Goal: Information Seeking & Learning: Learn about a topic

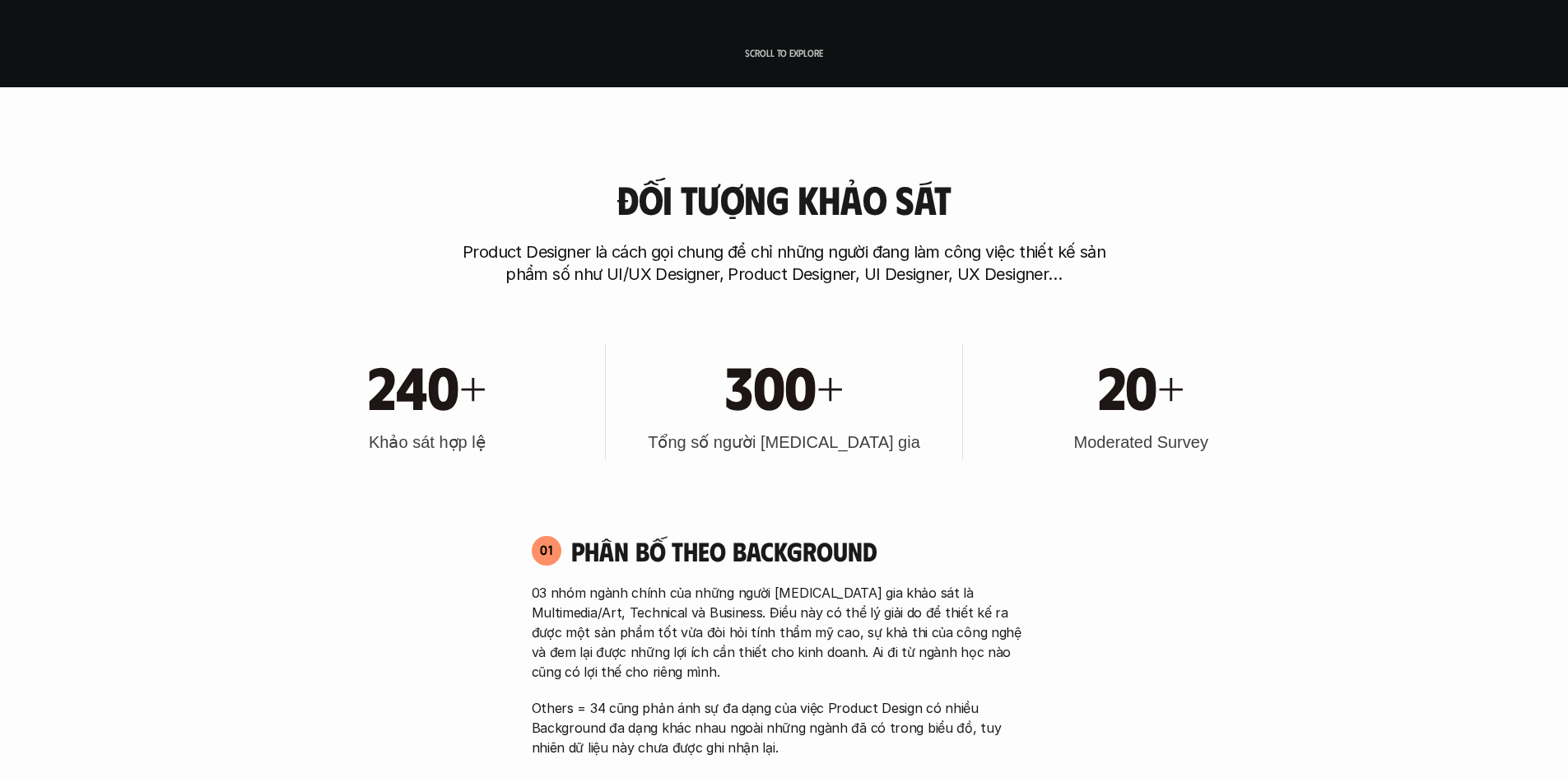
scroll to position [658, 0]
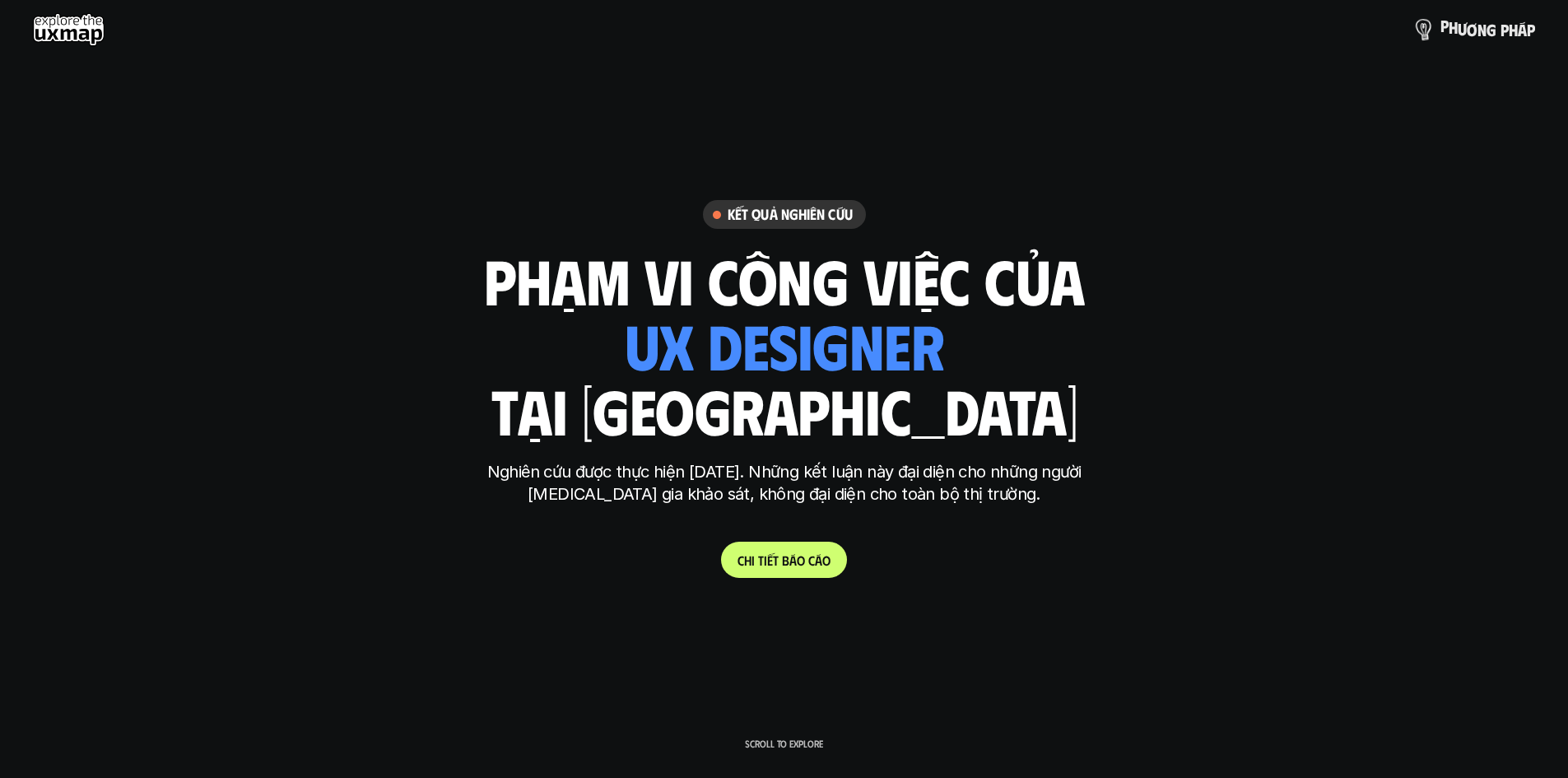
click at [1448, 28] on p "p h ư ơ n g p h á p" at bounding box center [1488, 29] width 94 height 18
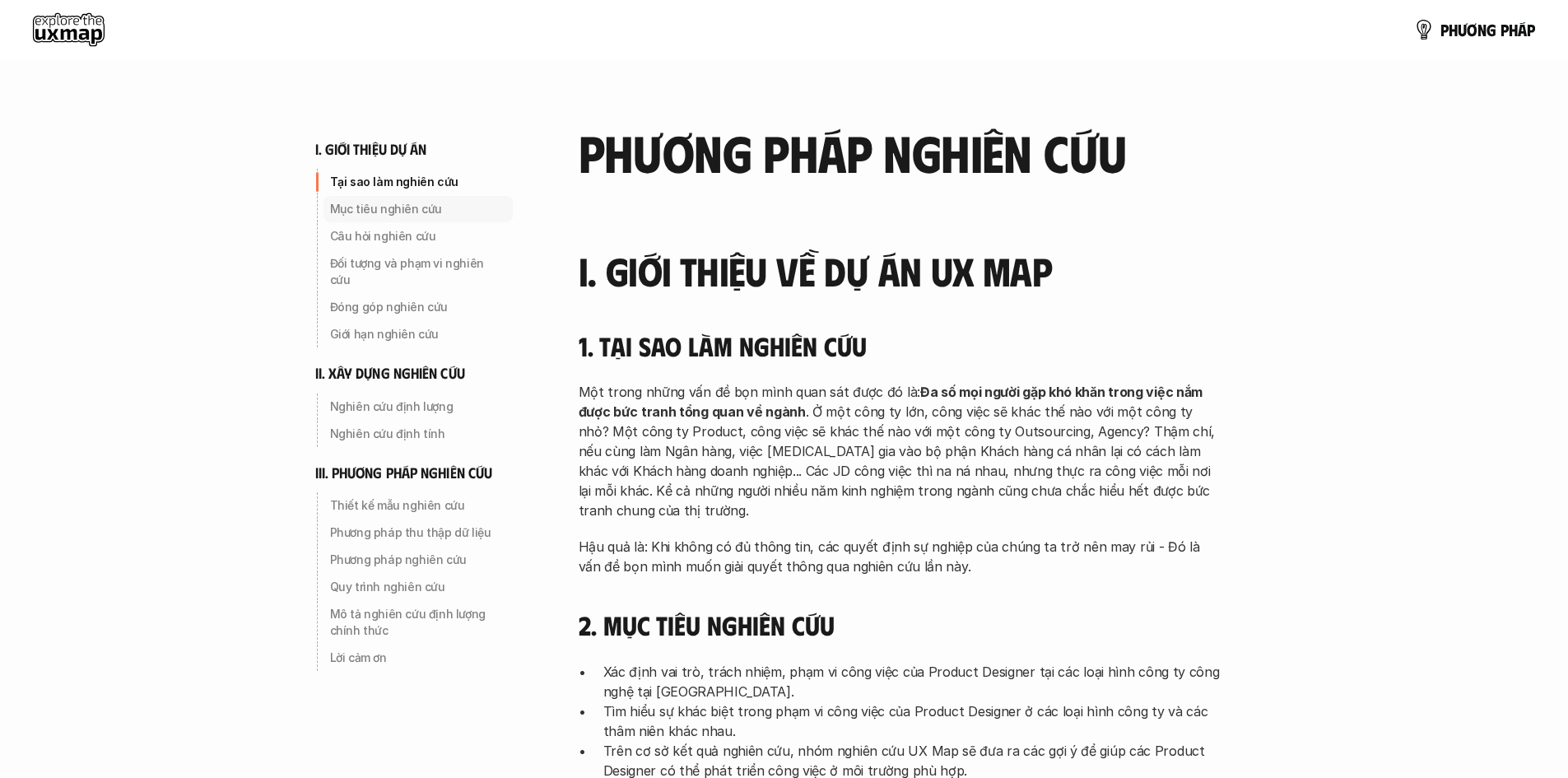
click at [375, 204] on p "Mục tiêu nghiên cứu" at bounding box center [417, 208] width 176 height 16
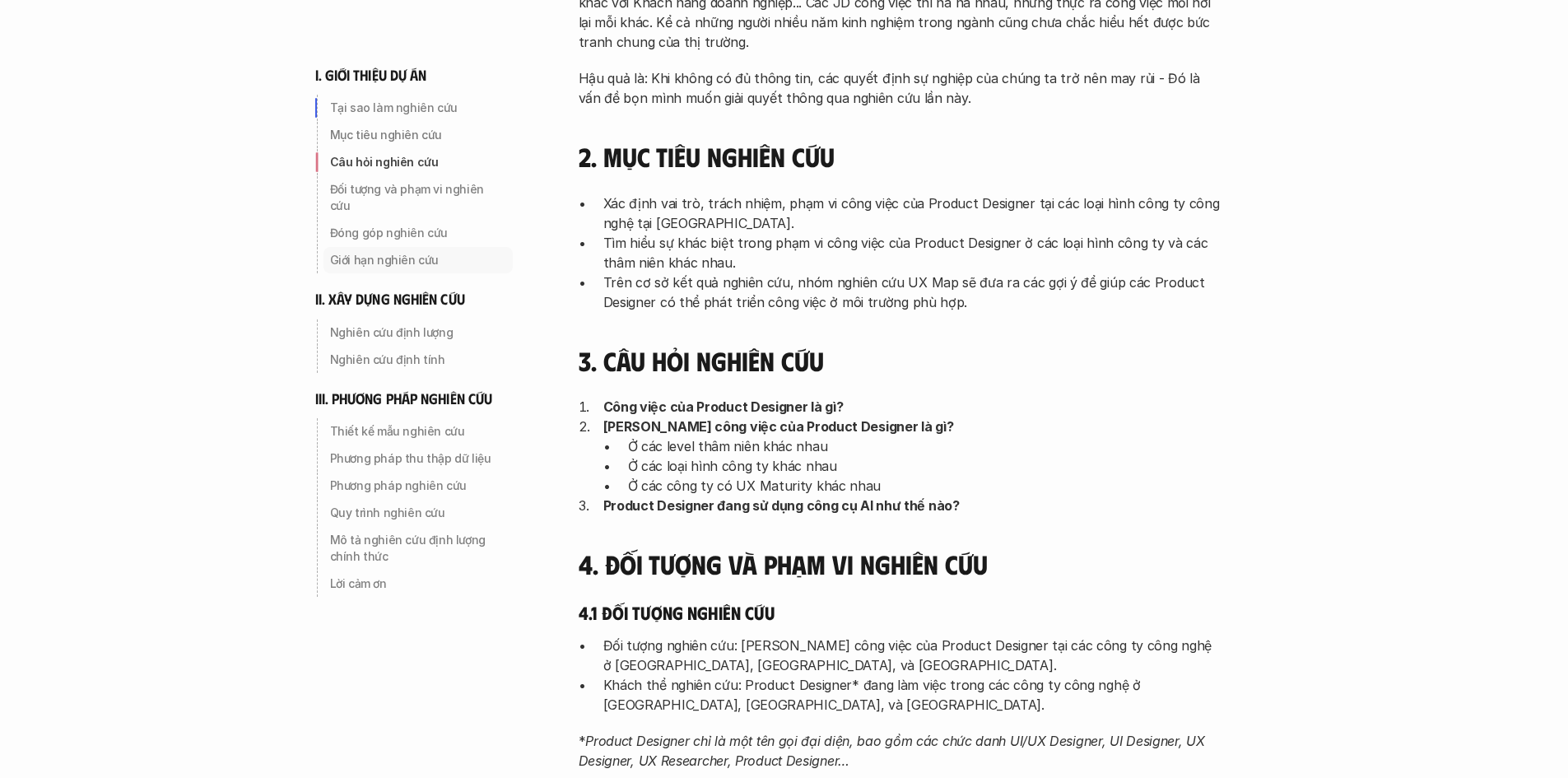
scroll to position [485, 0]
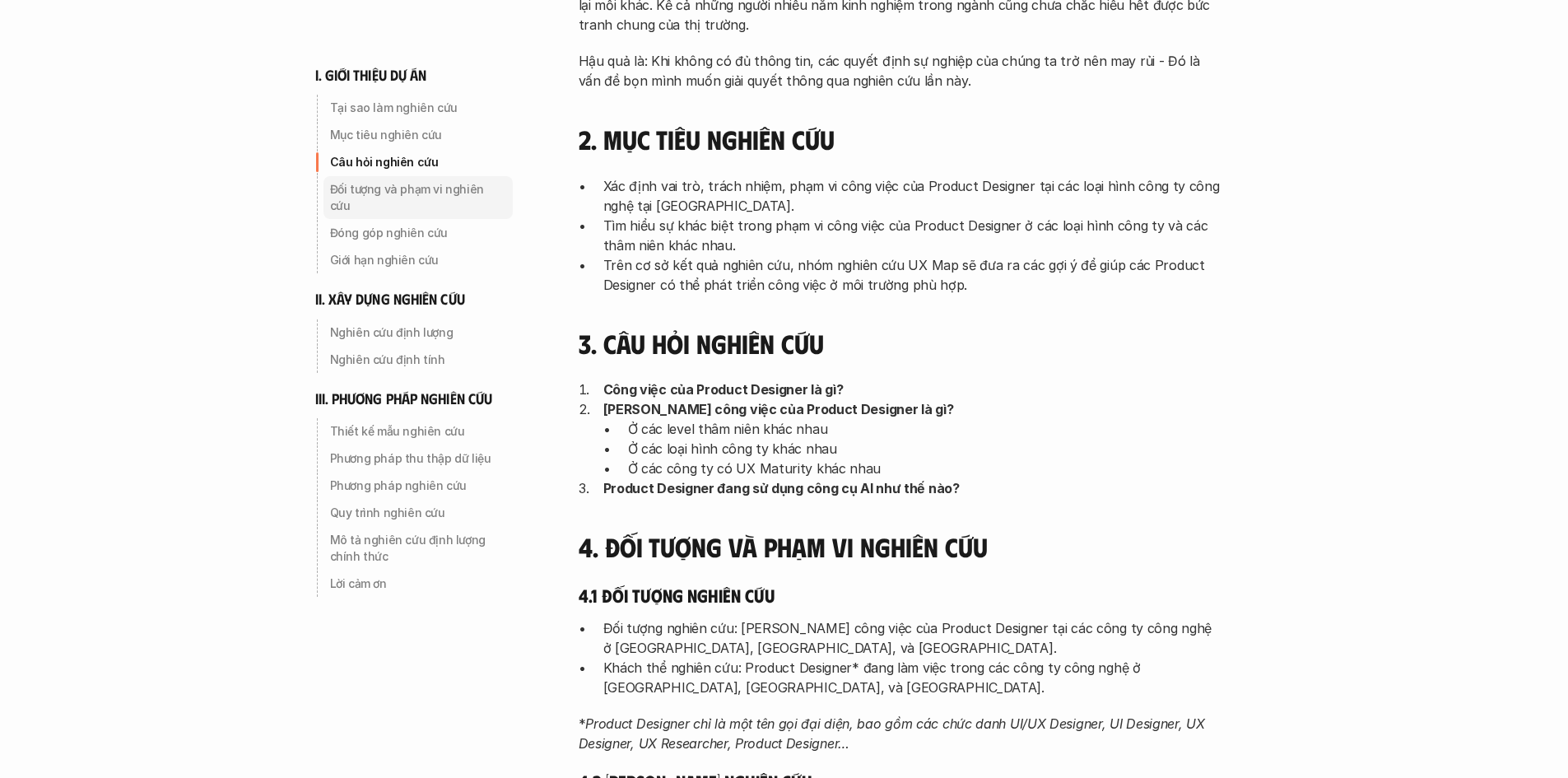
click at [378, 190] on p "Đối tượng và phạm vi nghiên cứu" at bounding box center [417, 197] width 176 height 33
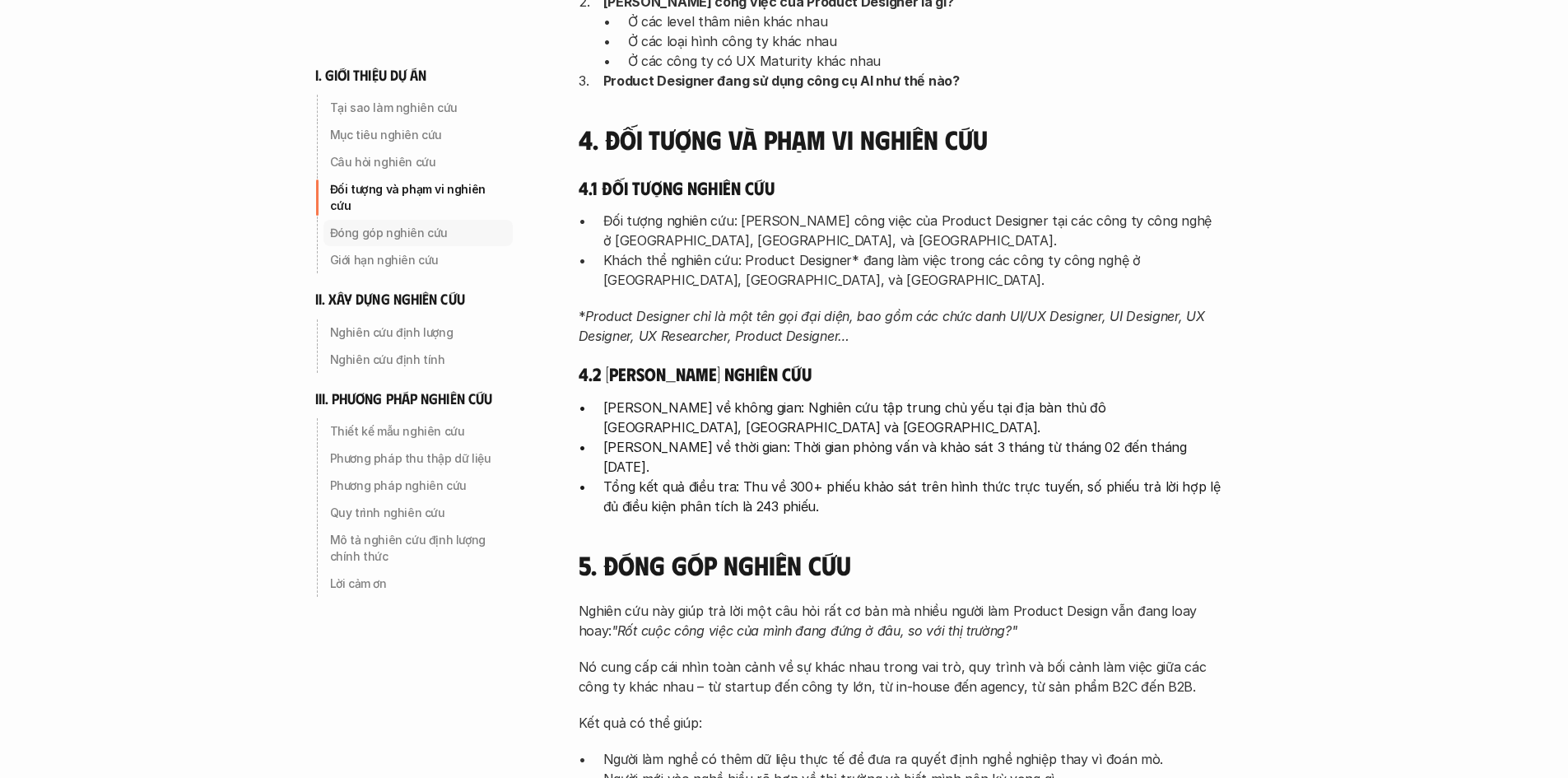
click at [387, 224] on p "Đóng góp nghiên cứu" at bounding box center [417, 232] width 176 height 16
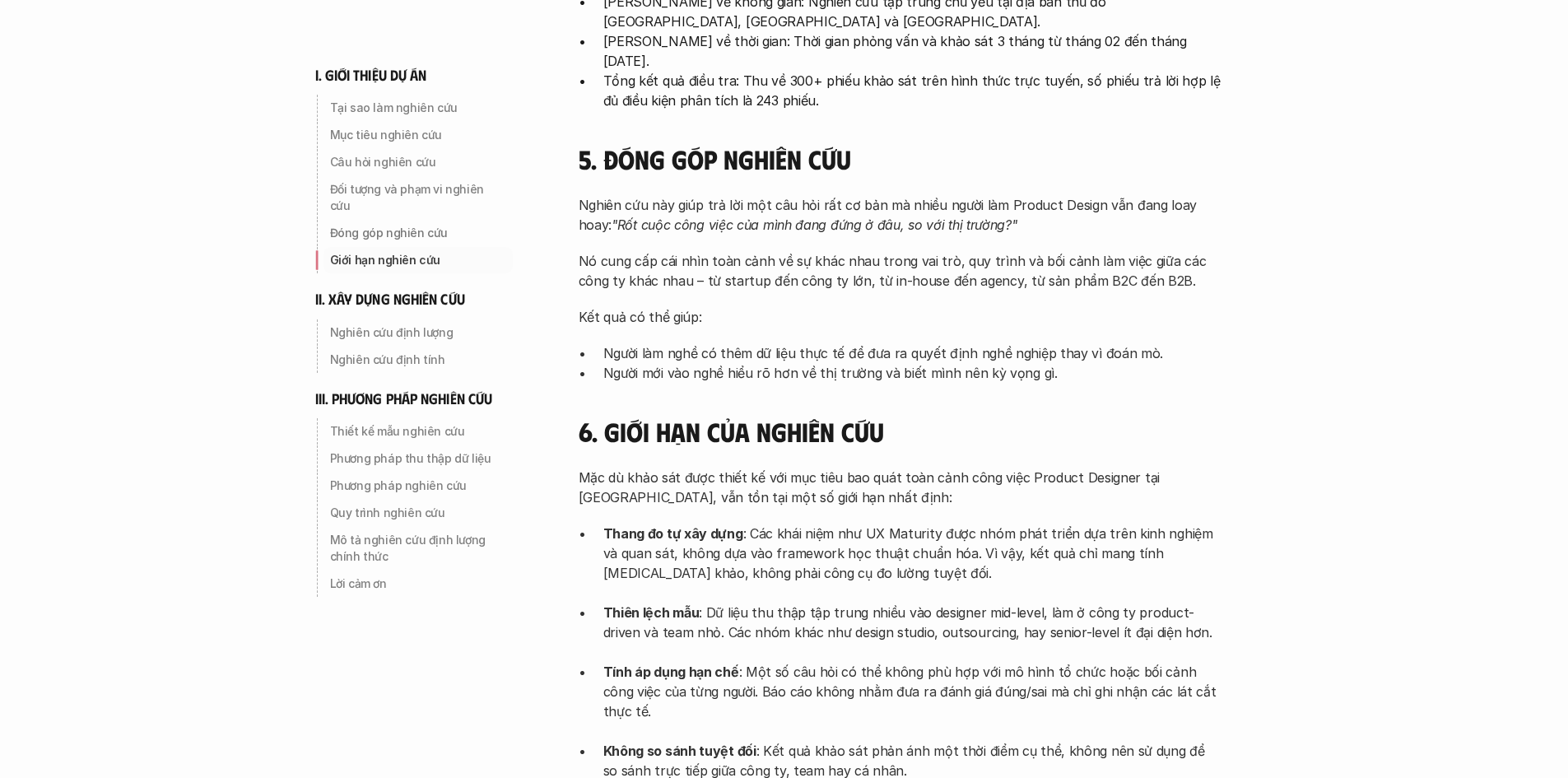
click at [389, 251] on p "Giới hạn nghiên cứu" at bounding box center [417, 259] width 176 height 16
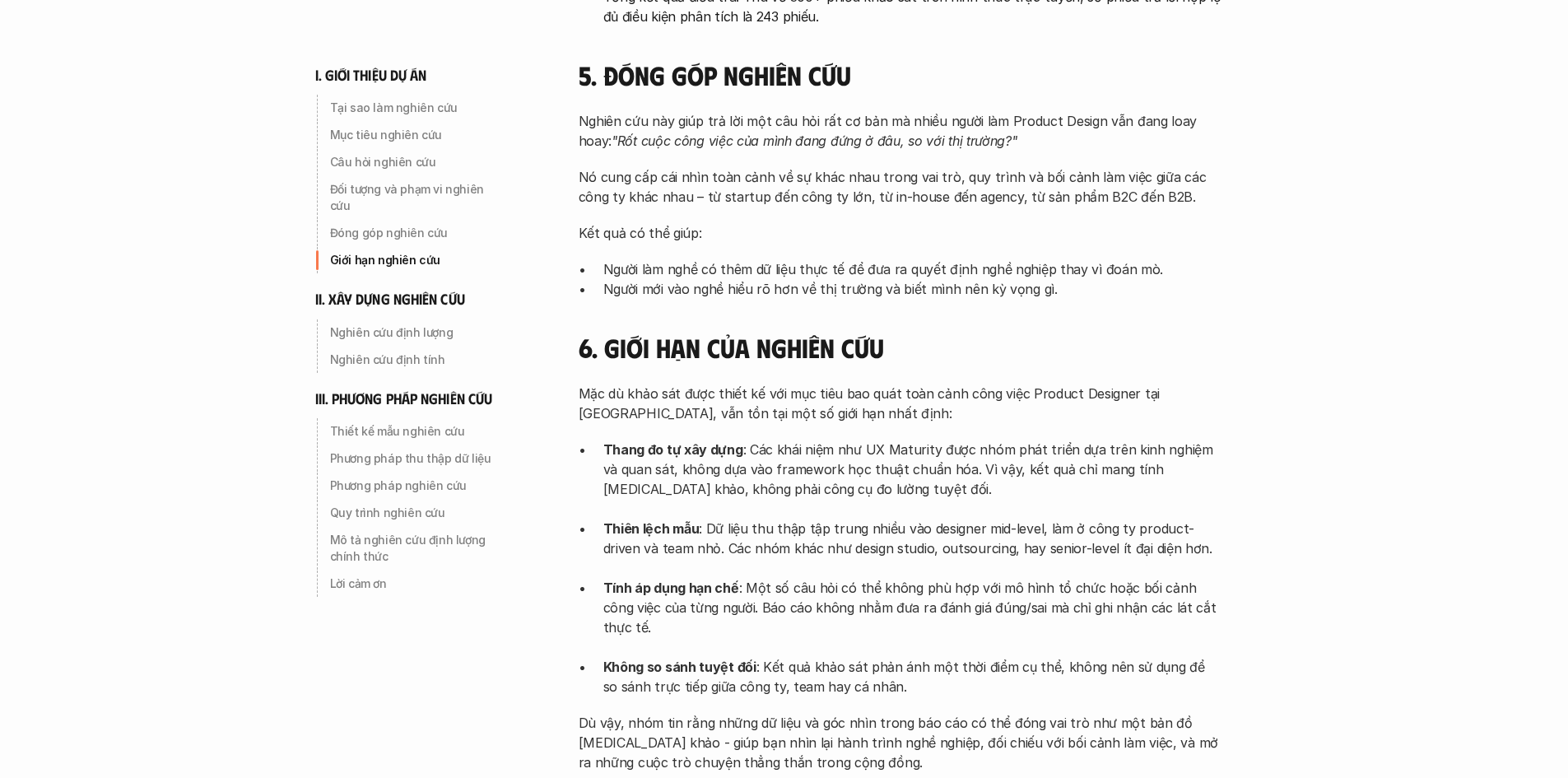
scroll to position [1571, 0]
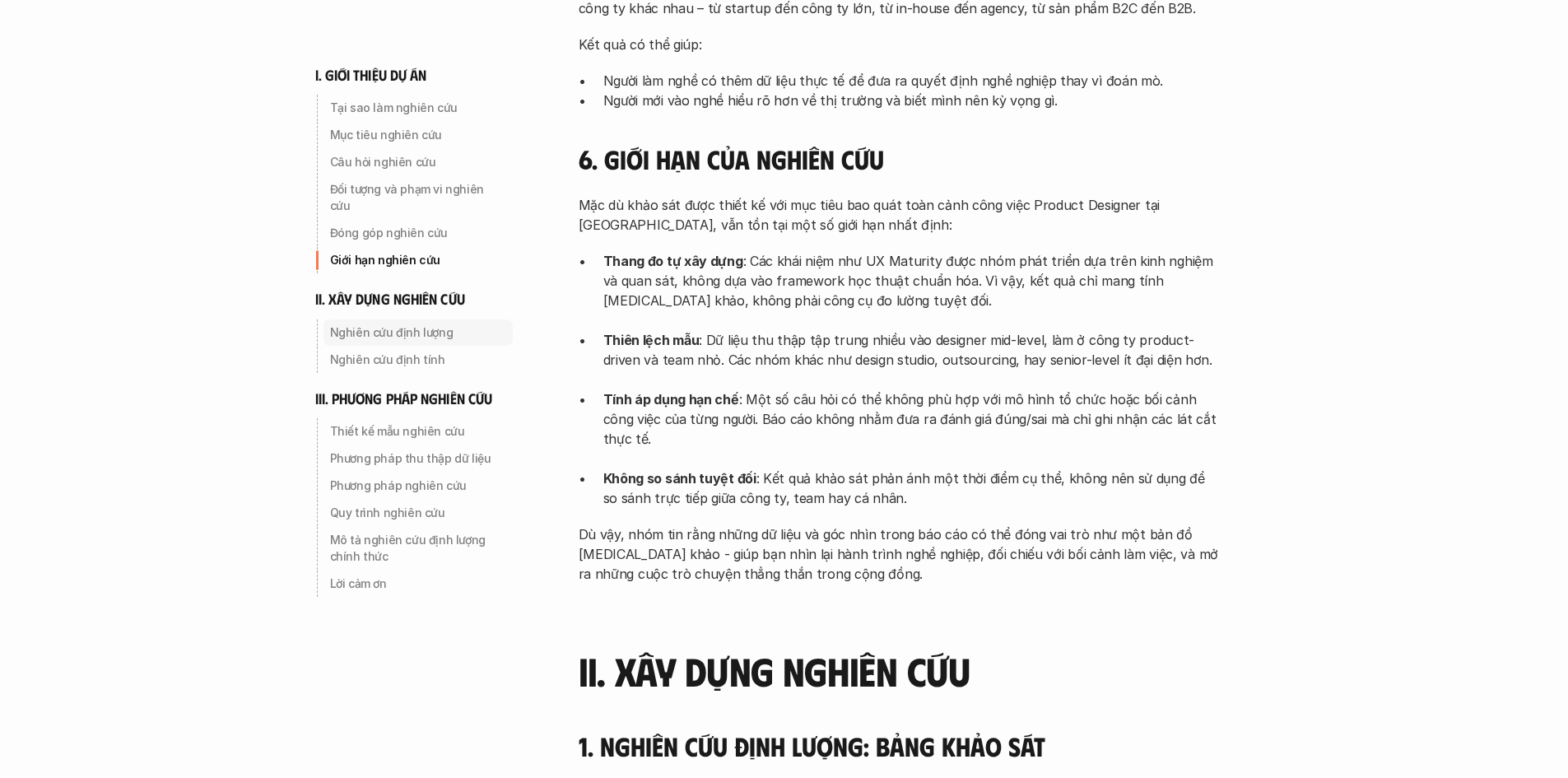
click at [382, 324] on p "Nghiên cứu định lượng" at bounding box center [417, 332] width 176 height 16
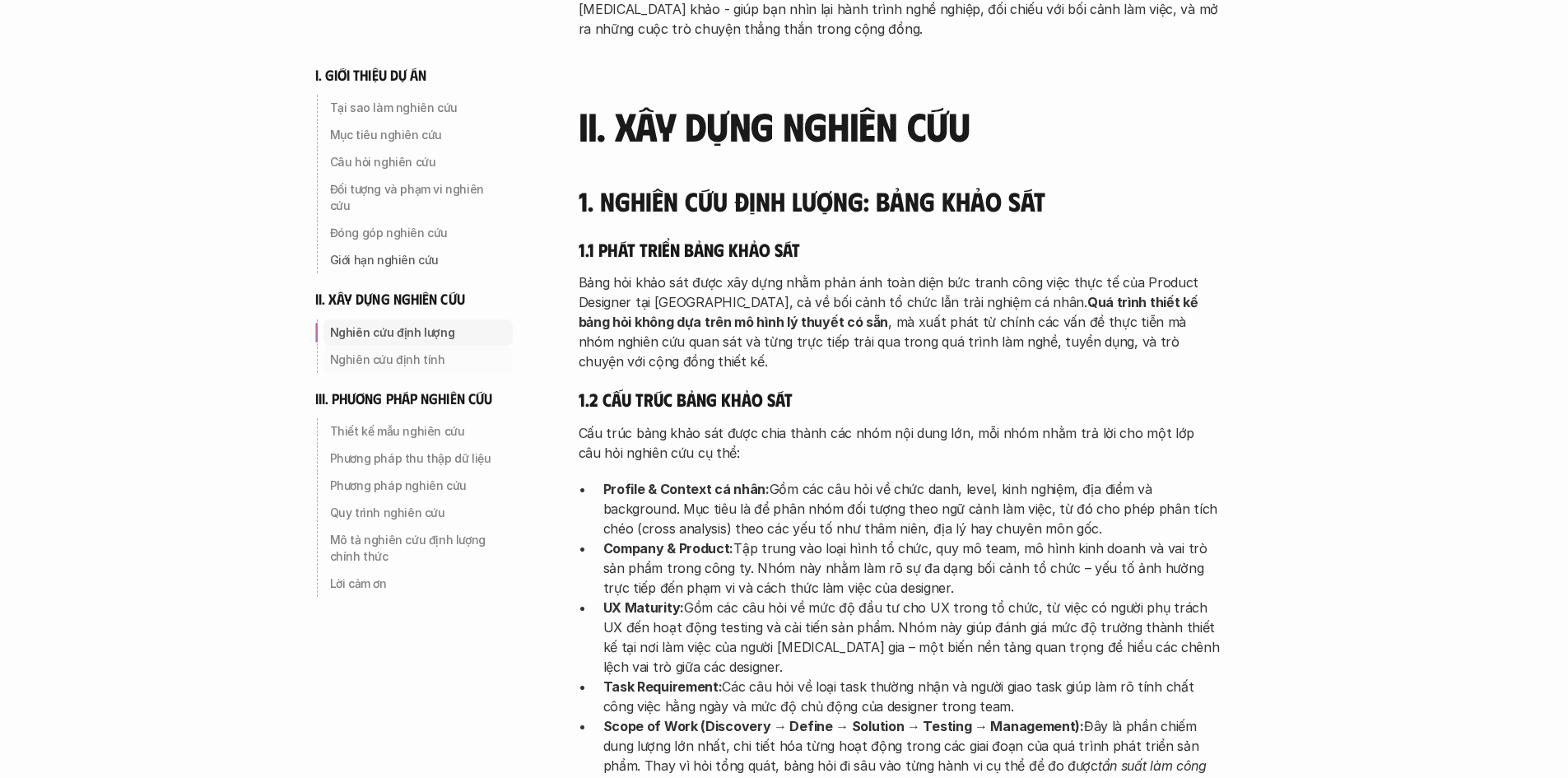
scroll to position [2180, 0]
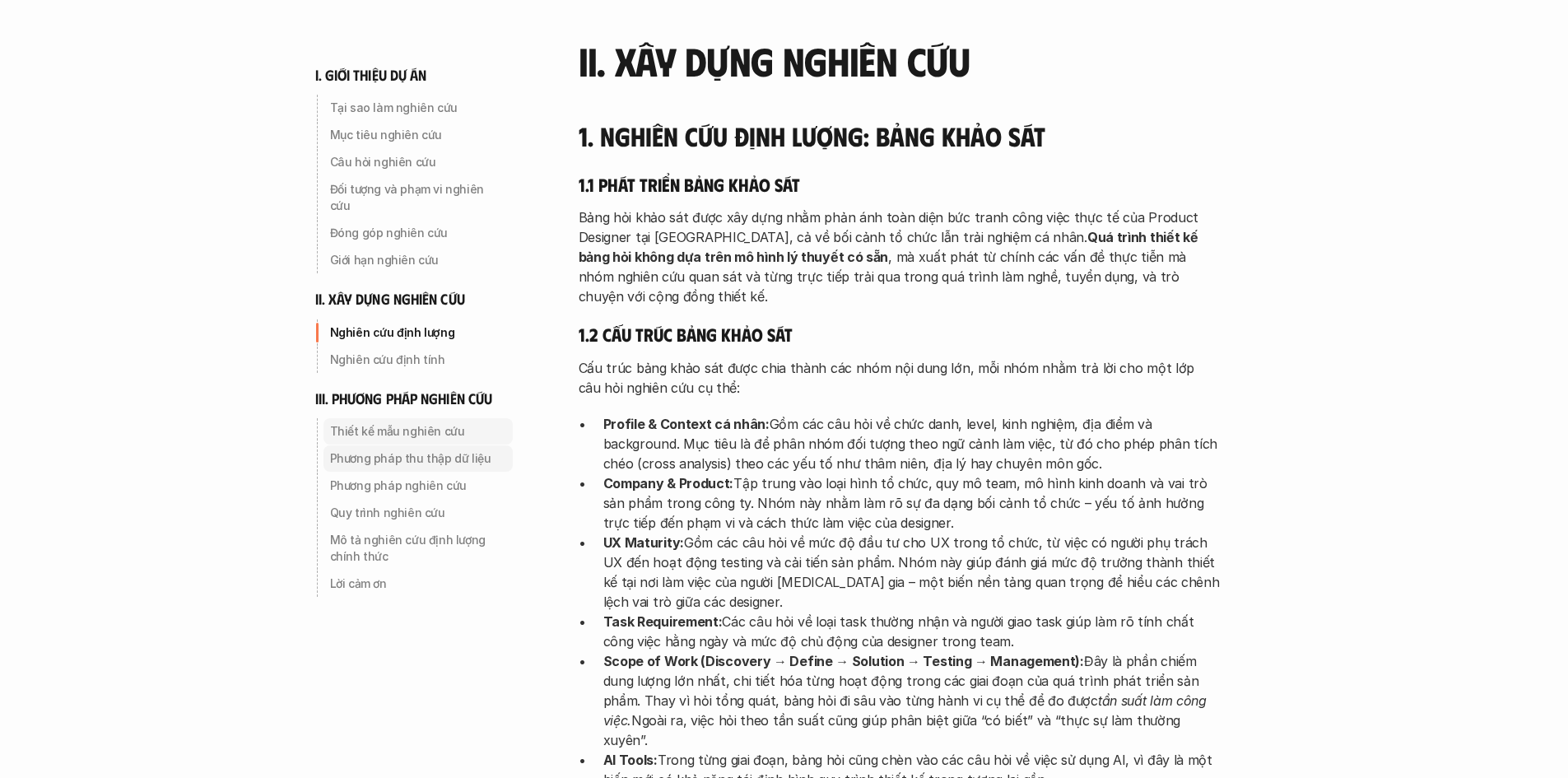
click at [401, 423] on p "Thiết kế mẫu nghiên cứu" at bounding box center [417, 430] width 176 height 16
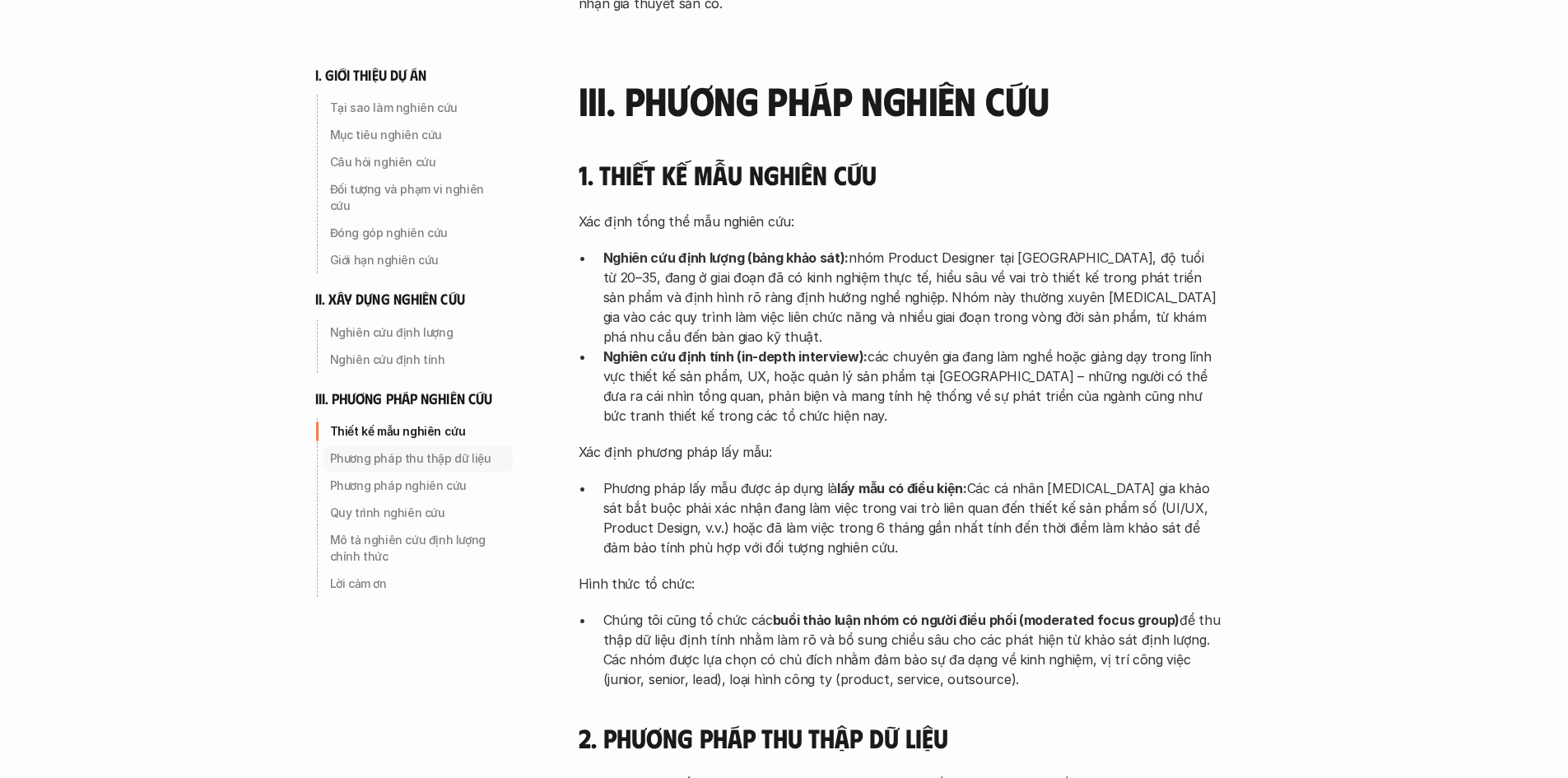
click at [416, 450] on p "Phương pháp thu thập dữ liệu" at bounding box center [417, 458] width 176 height 16
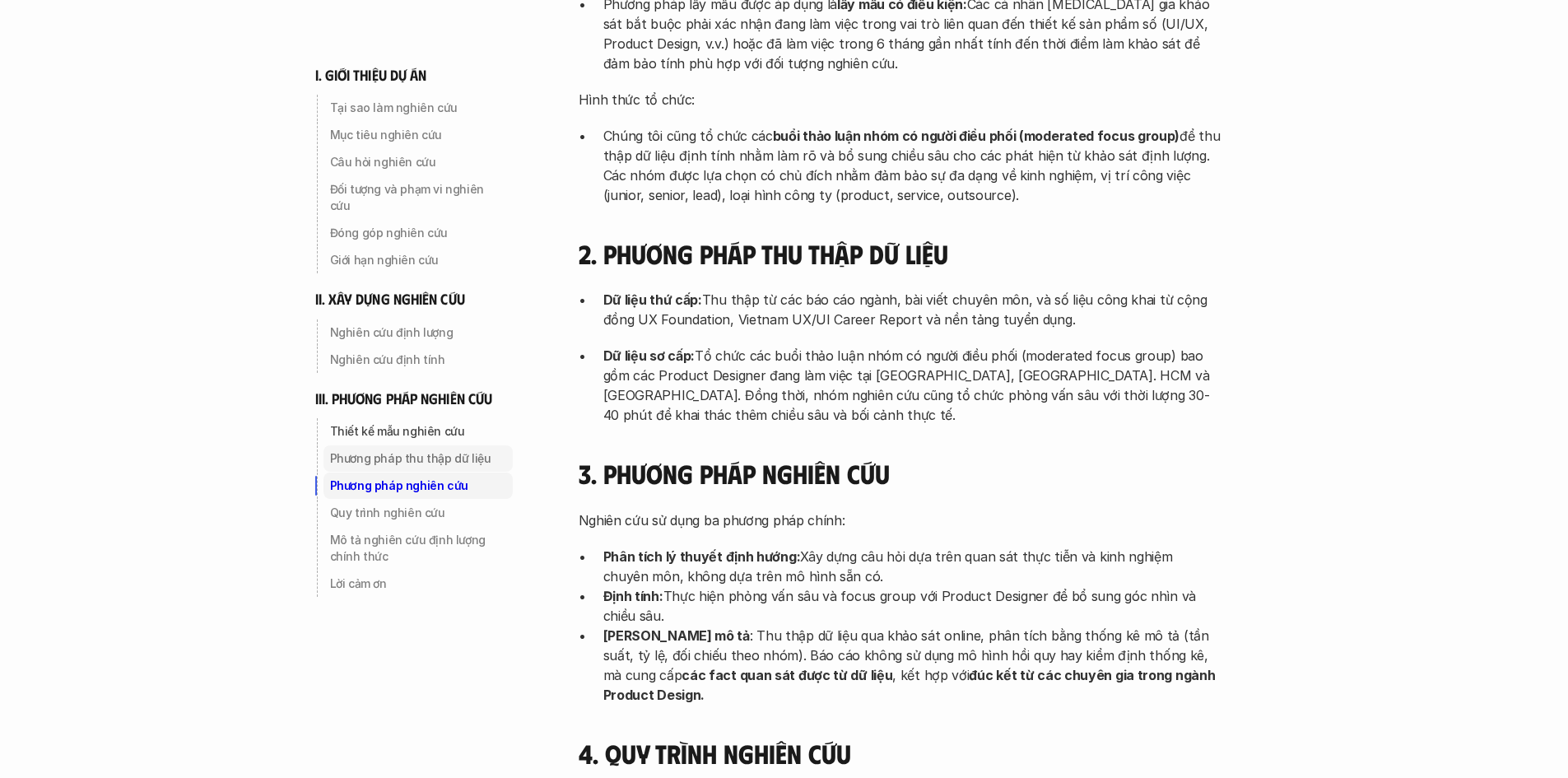
click at [401, 478] on p "Phương pháp nghiên cứu" at bounding box center [417, 485] width 176 height 16
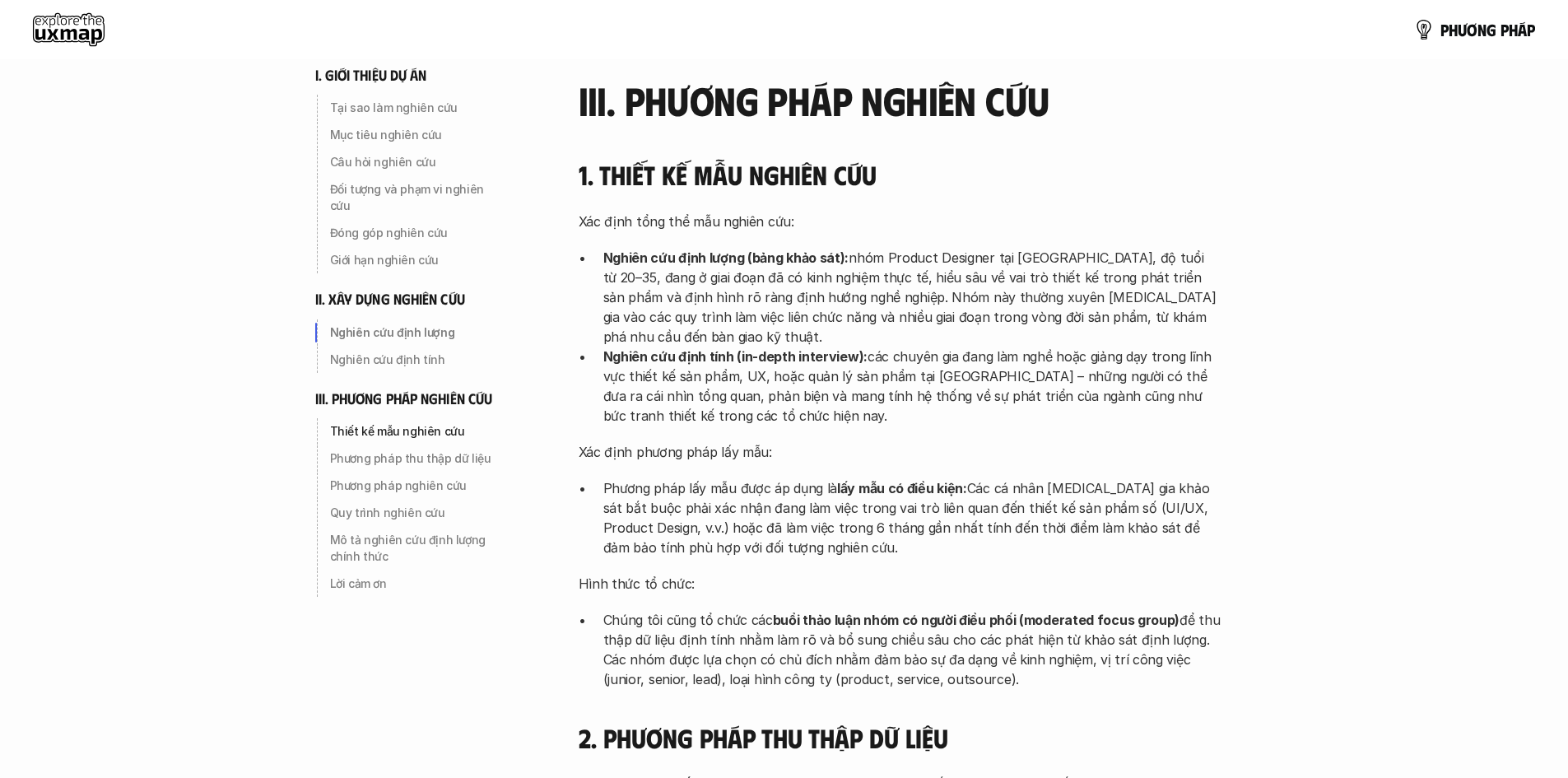
scroll to position [2180, 0]
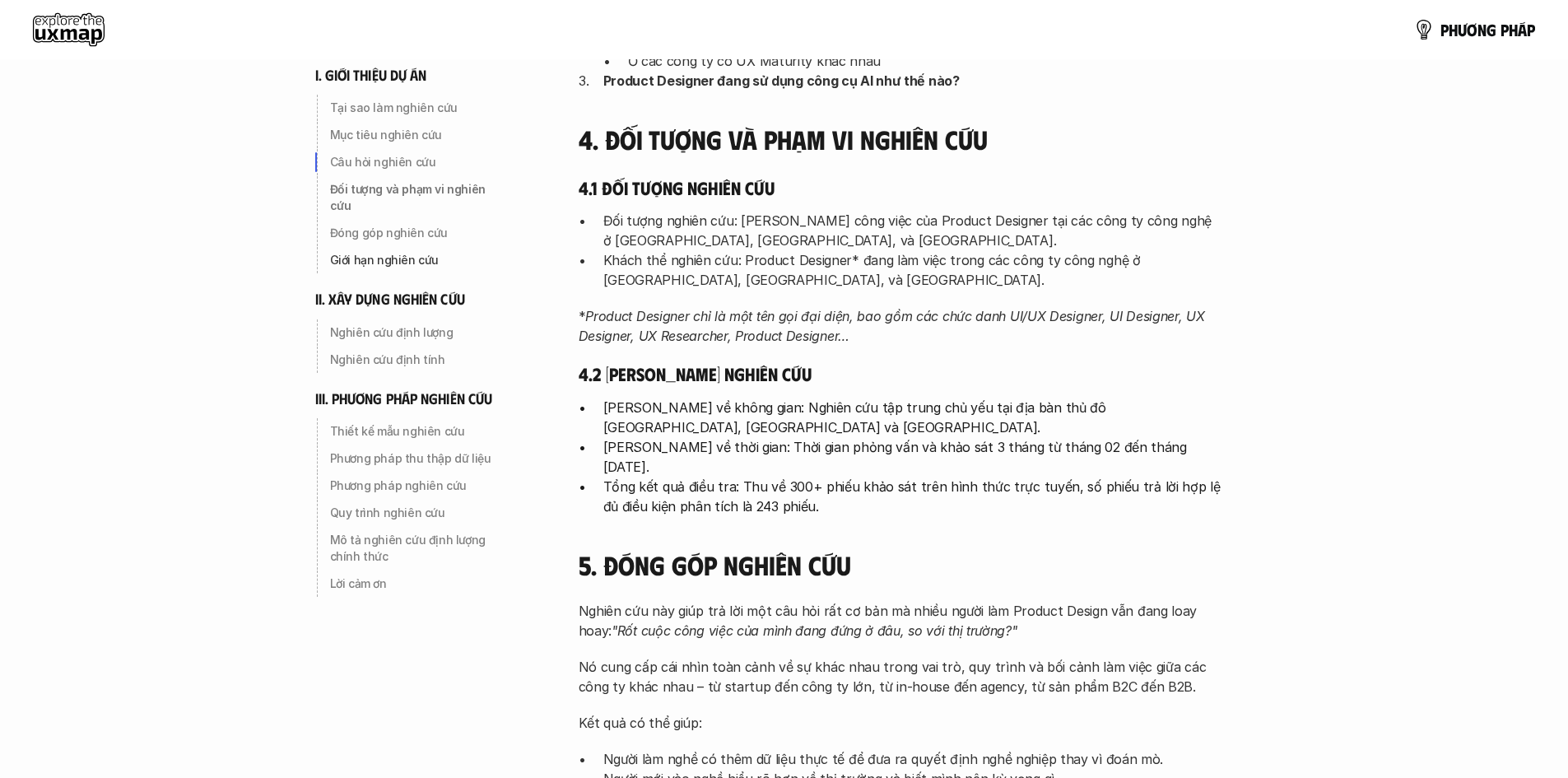
scroll to position [485, 0]
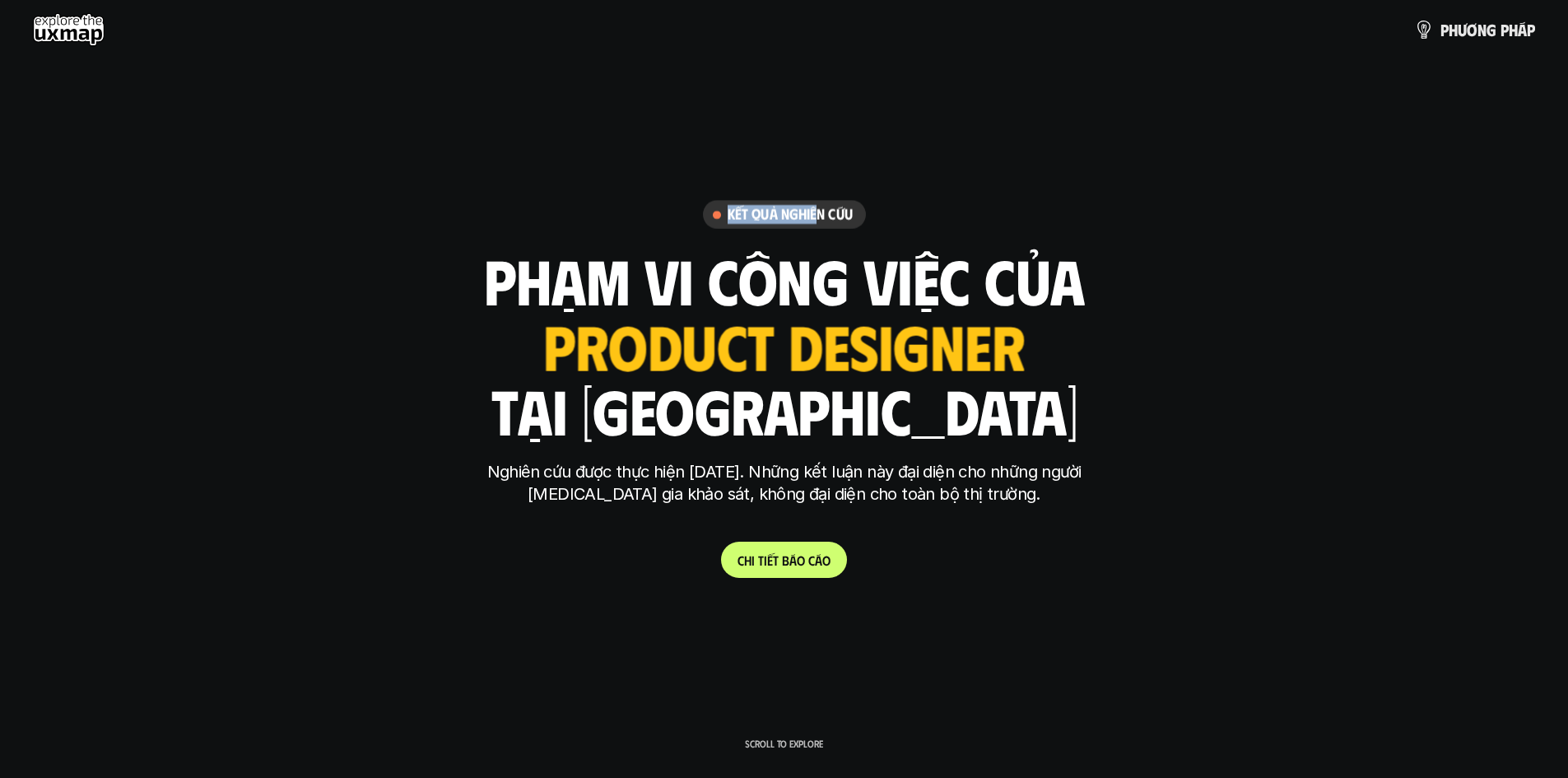
drag, startPoint x: 719, startPoint y: 211, endPoint x: 817, endPoint y: 222, distance: 98.6
click at [817, 222] on div "Kết quả nghiên cứu" at bounding box center [784, 214] width 163 height 29
click at [870, 237] on div "Kết quả nghiên cứu phạm vi công việc của ui designer ui/ux designer product des…" at bounding box center [784, 388] width 617 height 378
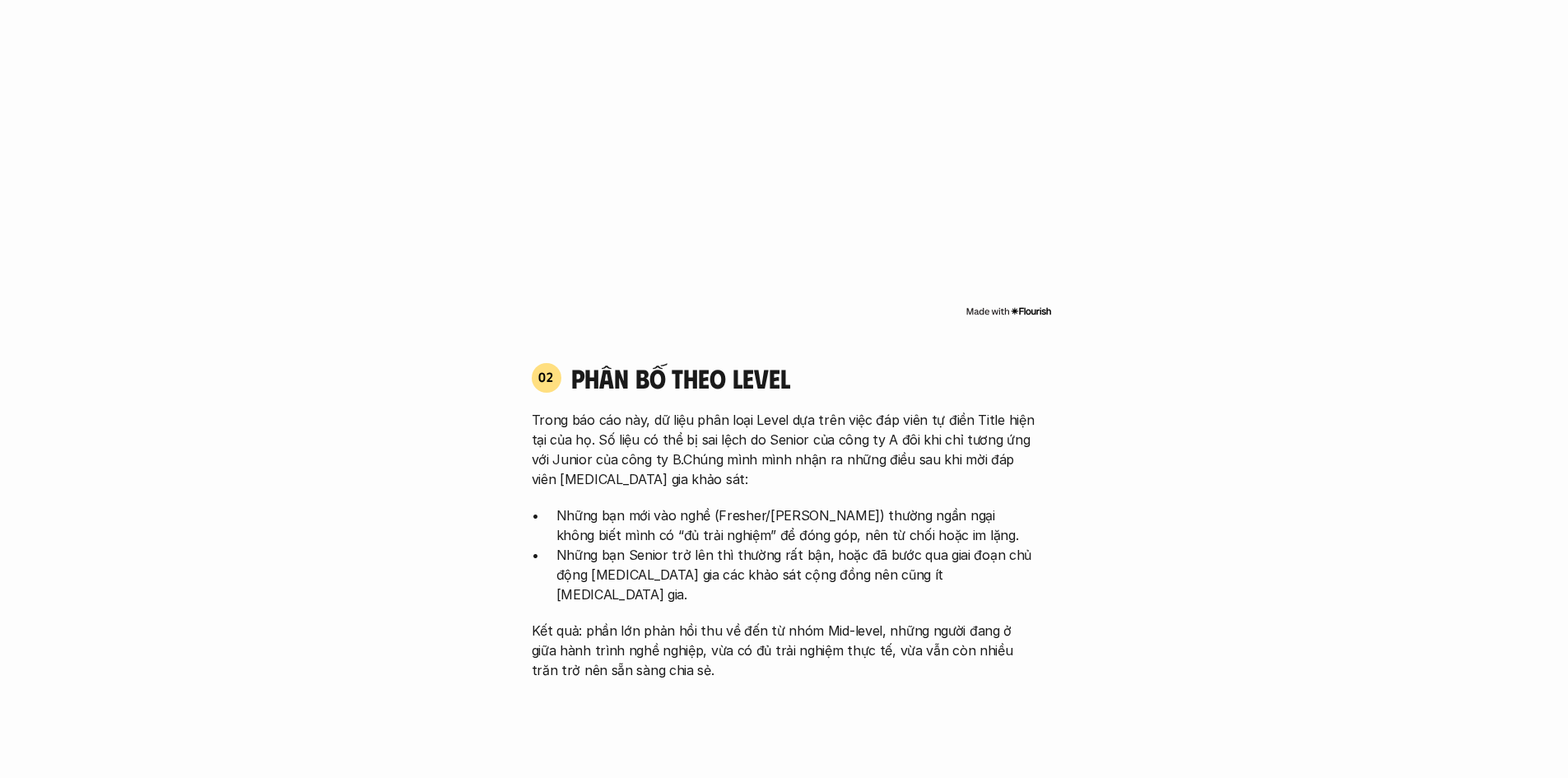
scroll to position [1564, 0]
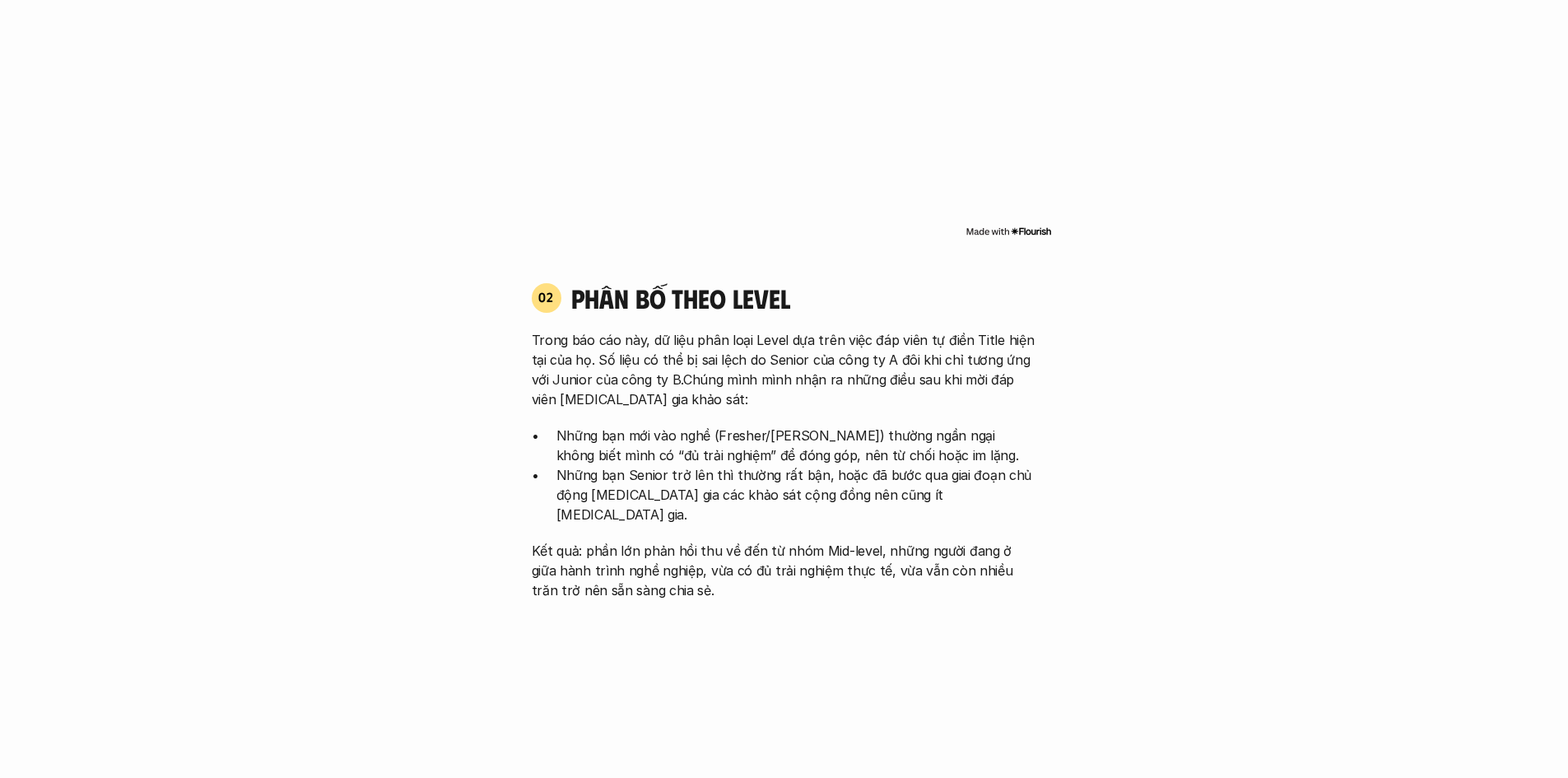
drag, startPoint x: 564, startPoint y: 301, endPoint x: 834, endPoint y: 319, distance: 270.6
click at [810, 316] on div "02 phân bố theo Level Trong báo cáo này, dữ liệu phân loại Level dựa trên việc …" at bounding box center [785, 441] width 535 height 318
click at [886, 323] on div "02 phân bố theo Level Trong báo cáo này, dữ liệu phân loại Level dựa trên việc …" at bounding box center [785, 441] width 535 height 318
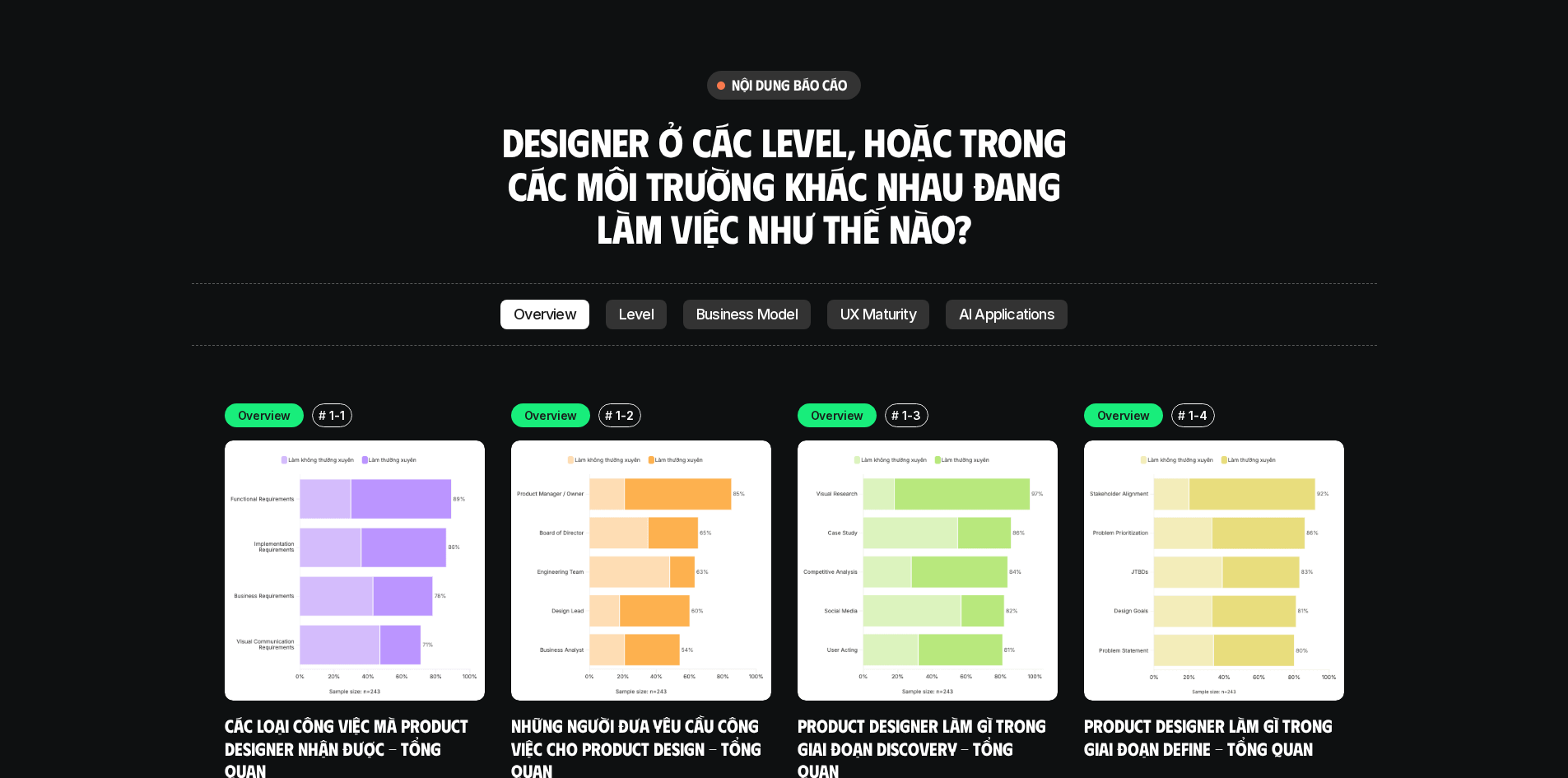
scroll to position [4526, 0]
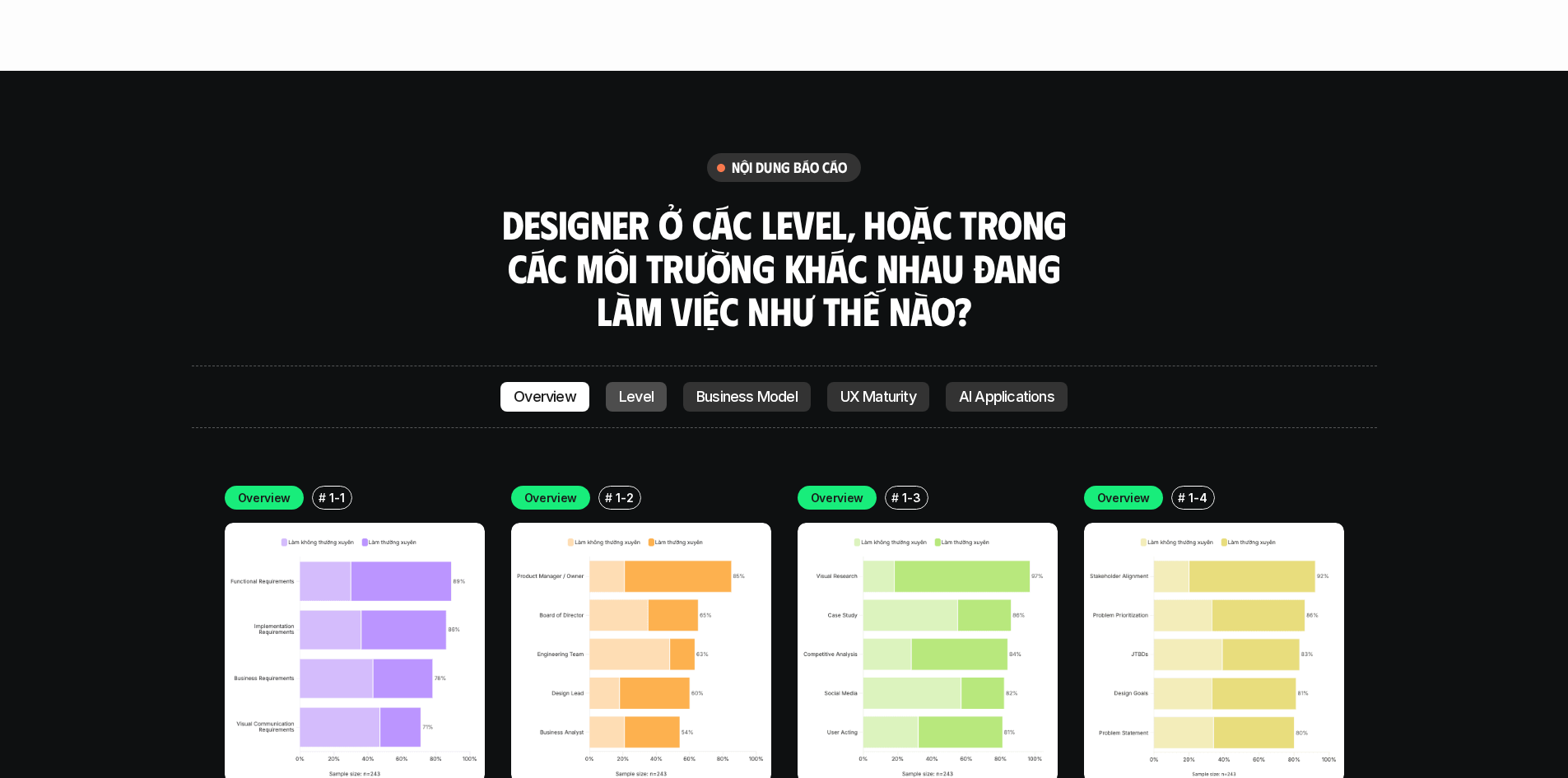
click at [639, 388] on p "Level" at bounding box center [636, 396] width 35 height 16
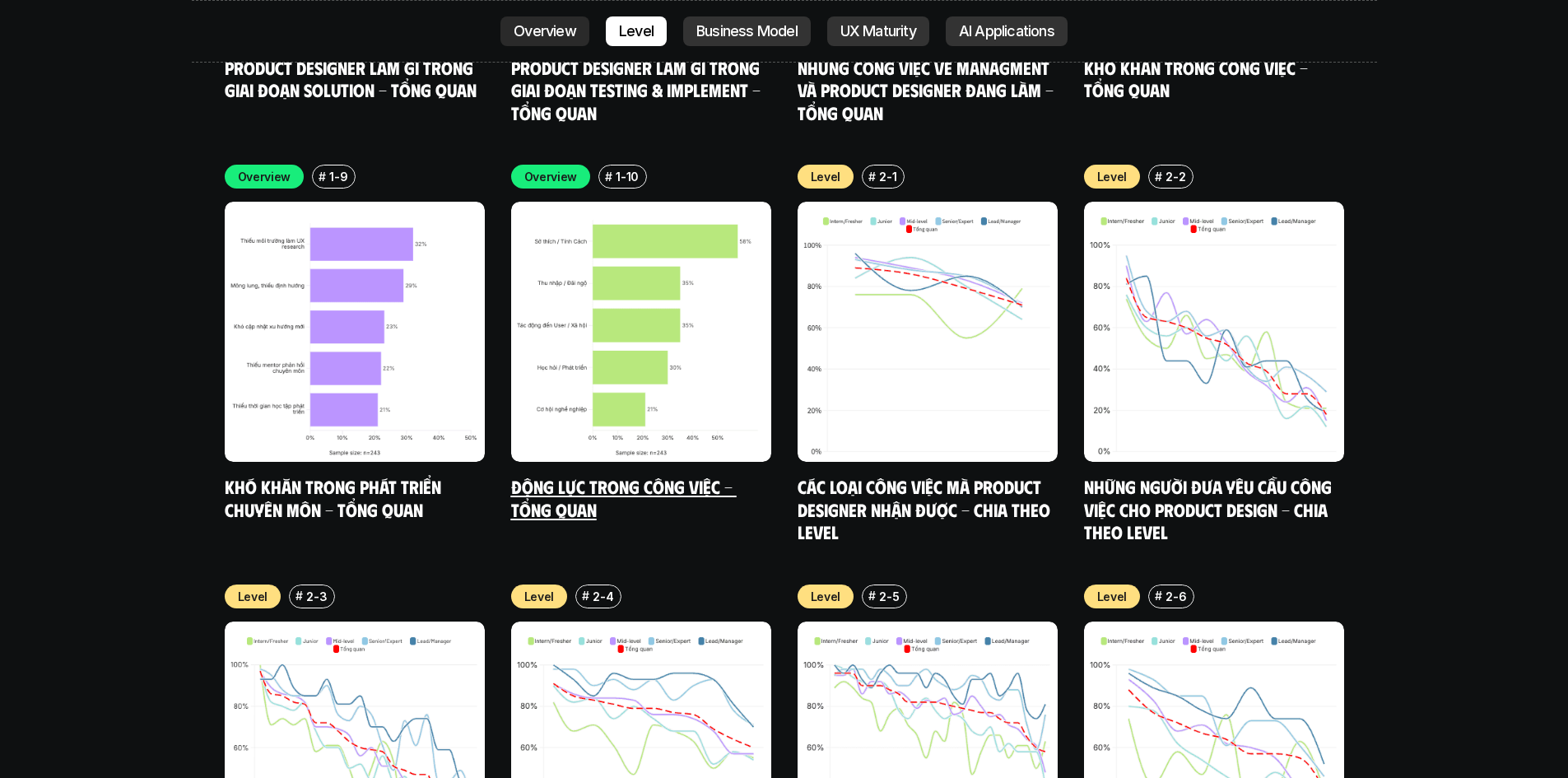
scroll to position [5697, 0]
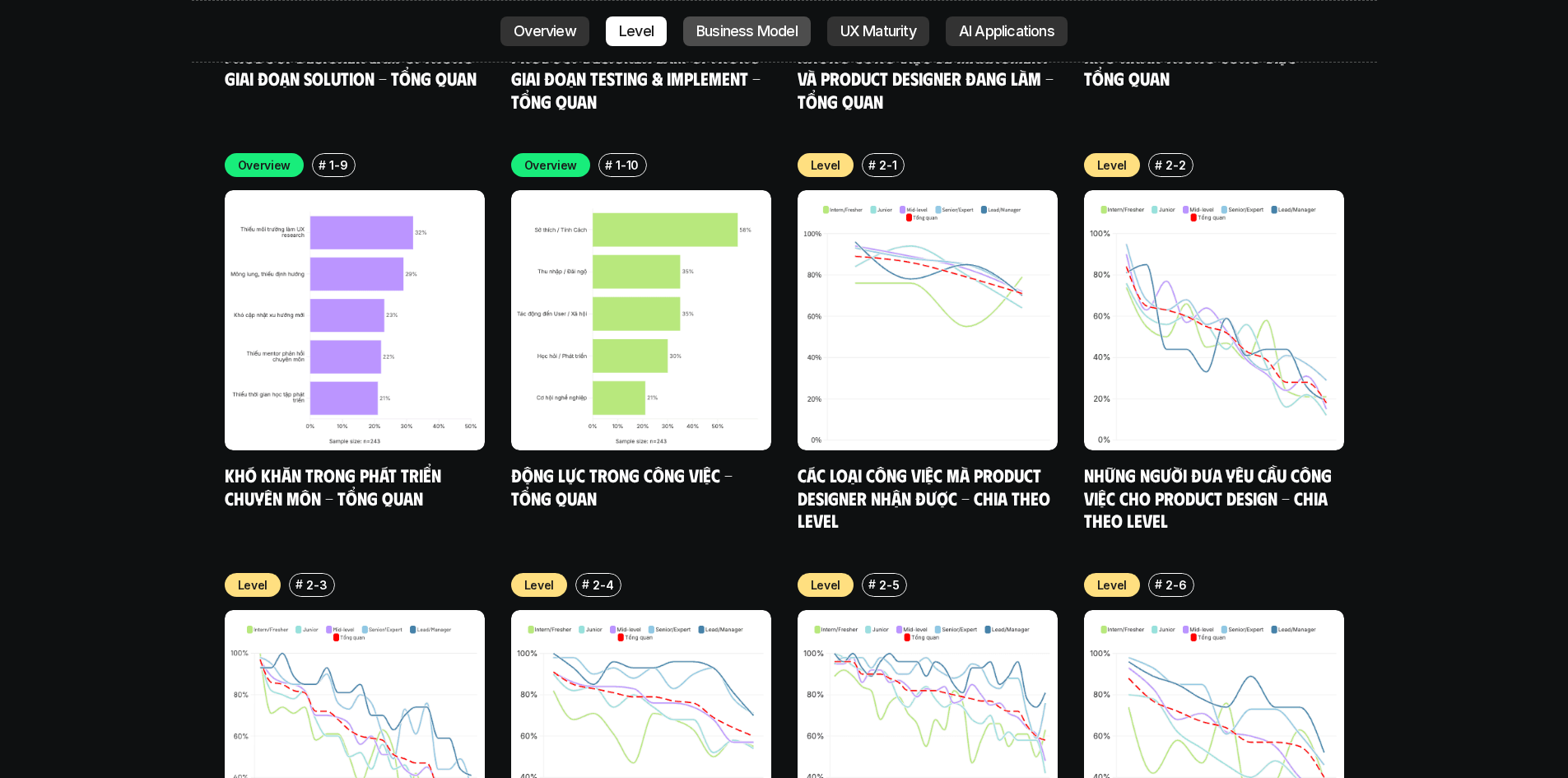
click at [737, 42] on link "Business Model" at bounding box center [746, 30] width 127 height 29
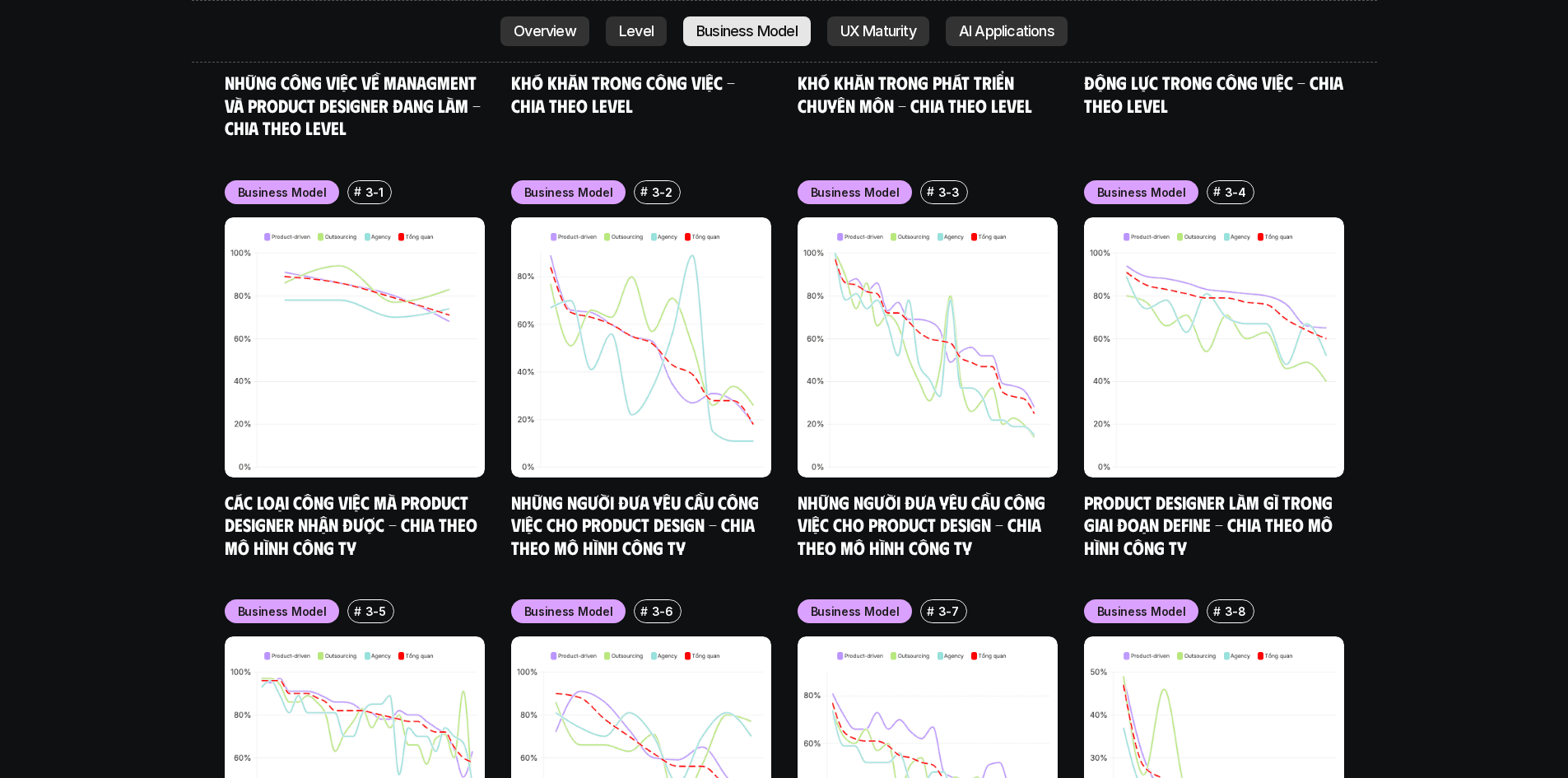
scroll to position [6955, 0]
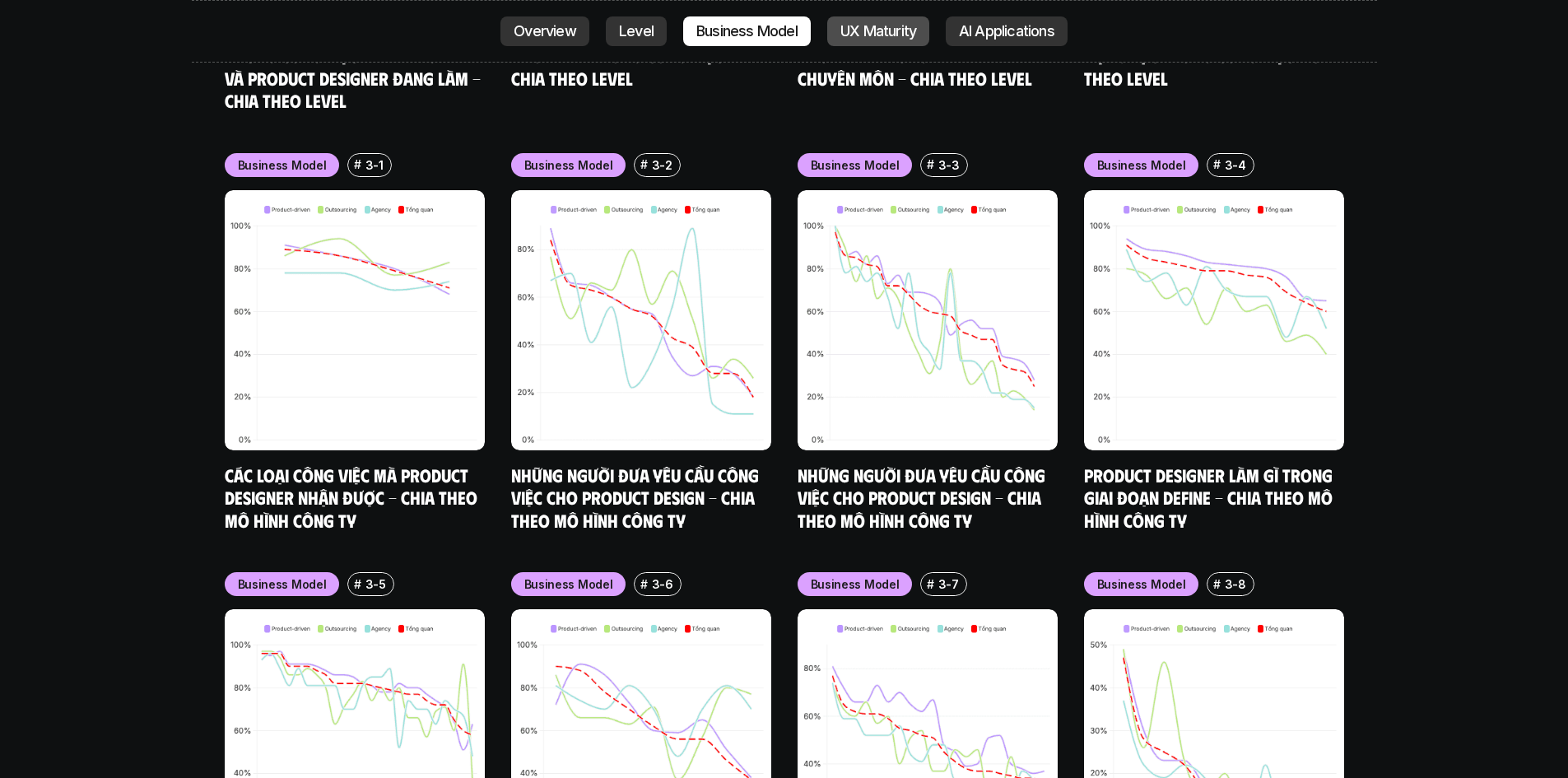
click at [862, 31] on p "UX Maturity" at bounding box center [878, 30] width 75 height 16
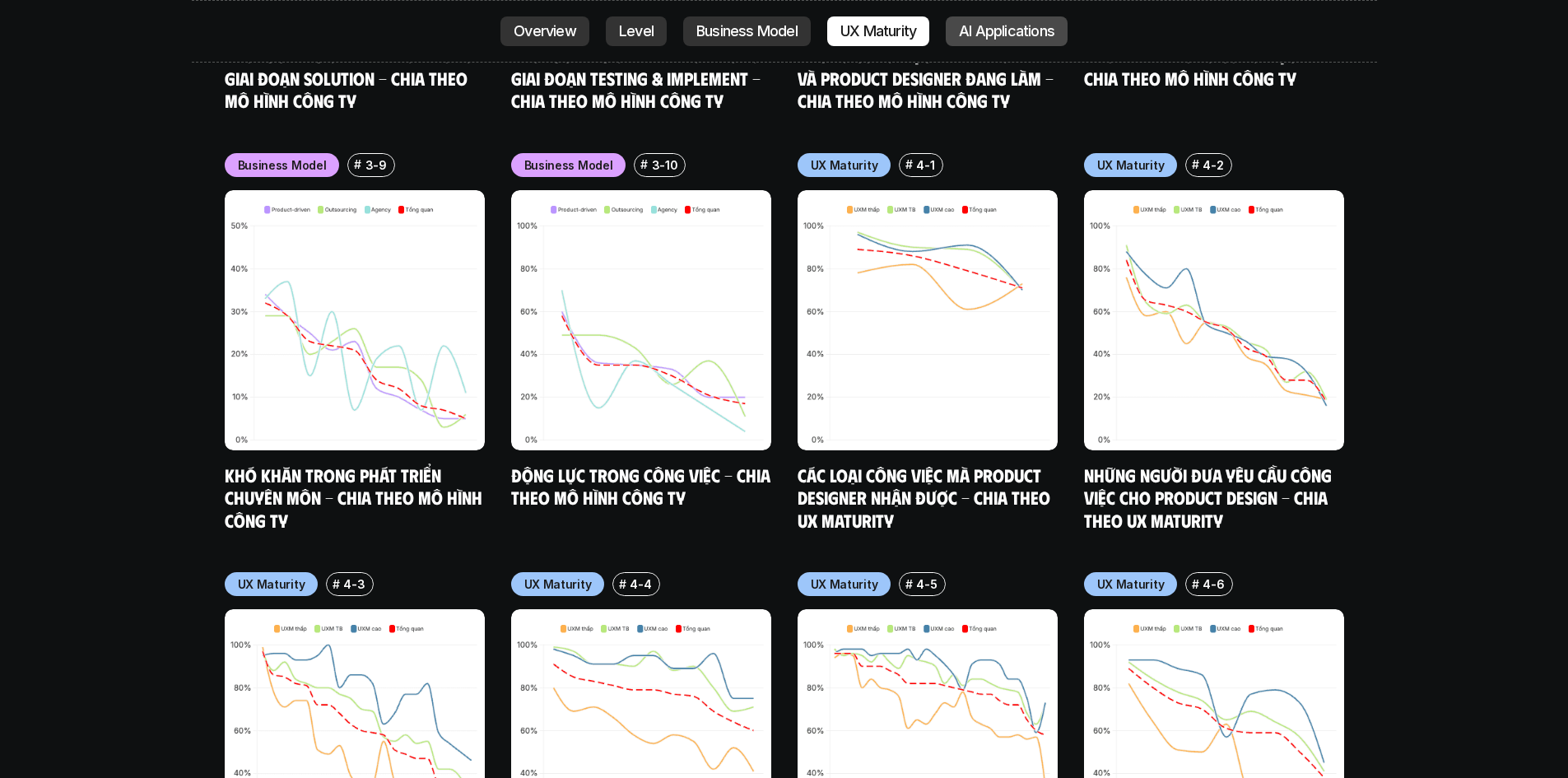
click at [968, 36] on p "AI Applications" at bounding box center [1006, 30] width 95 height 16
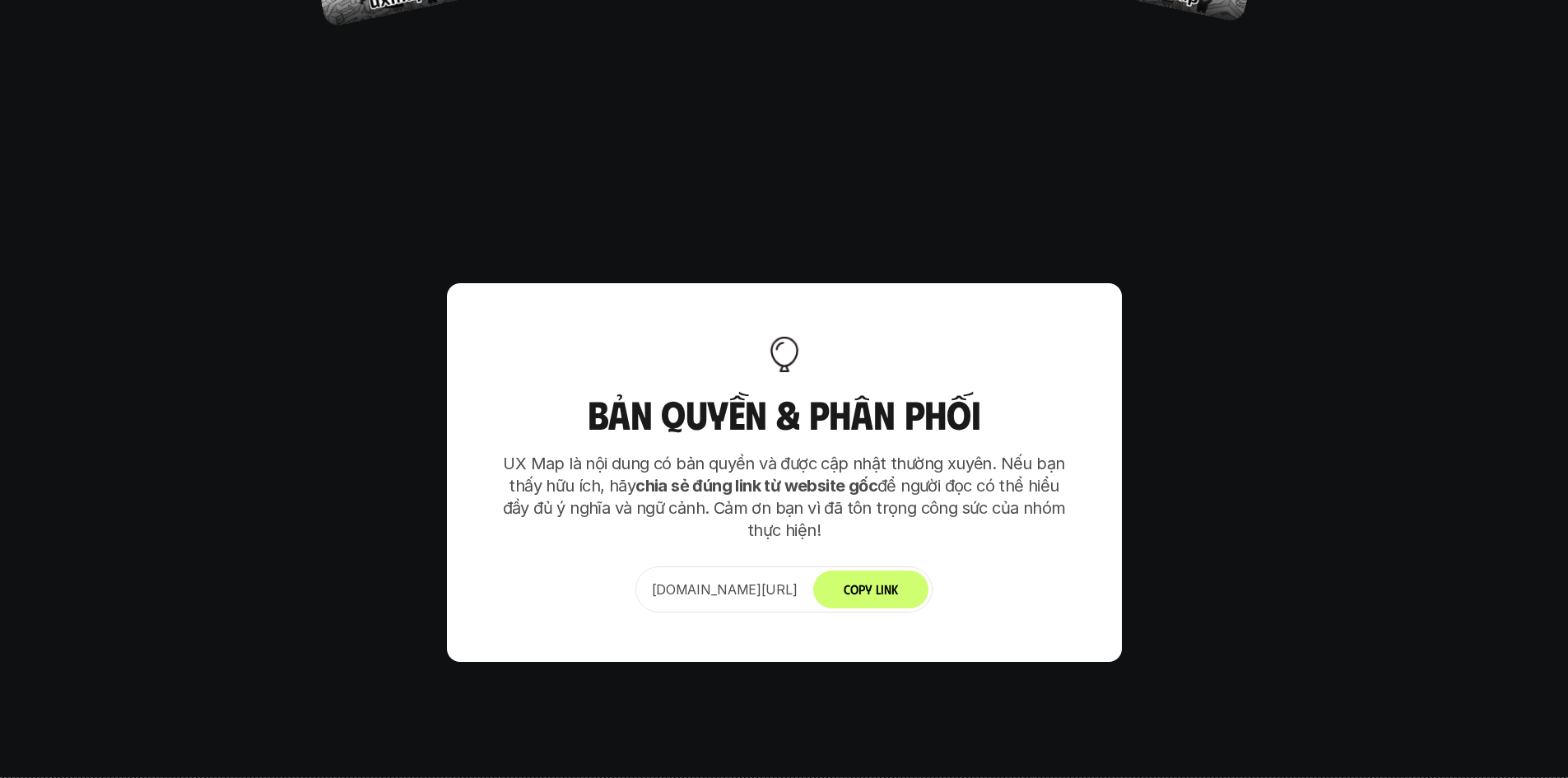
scroll to position [10366, 0]
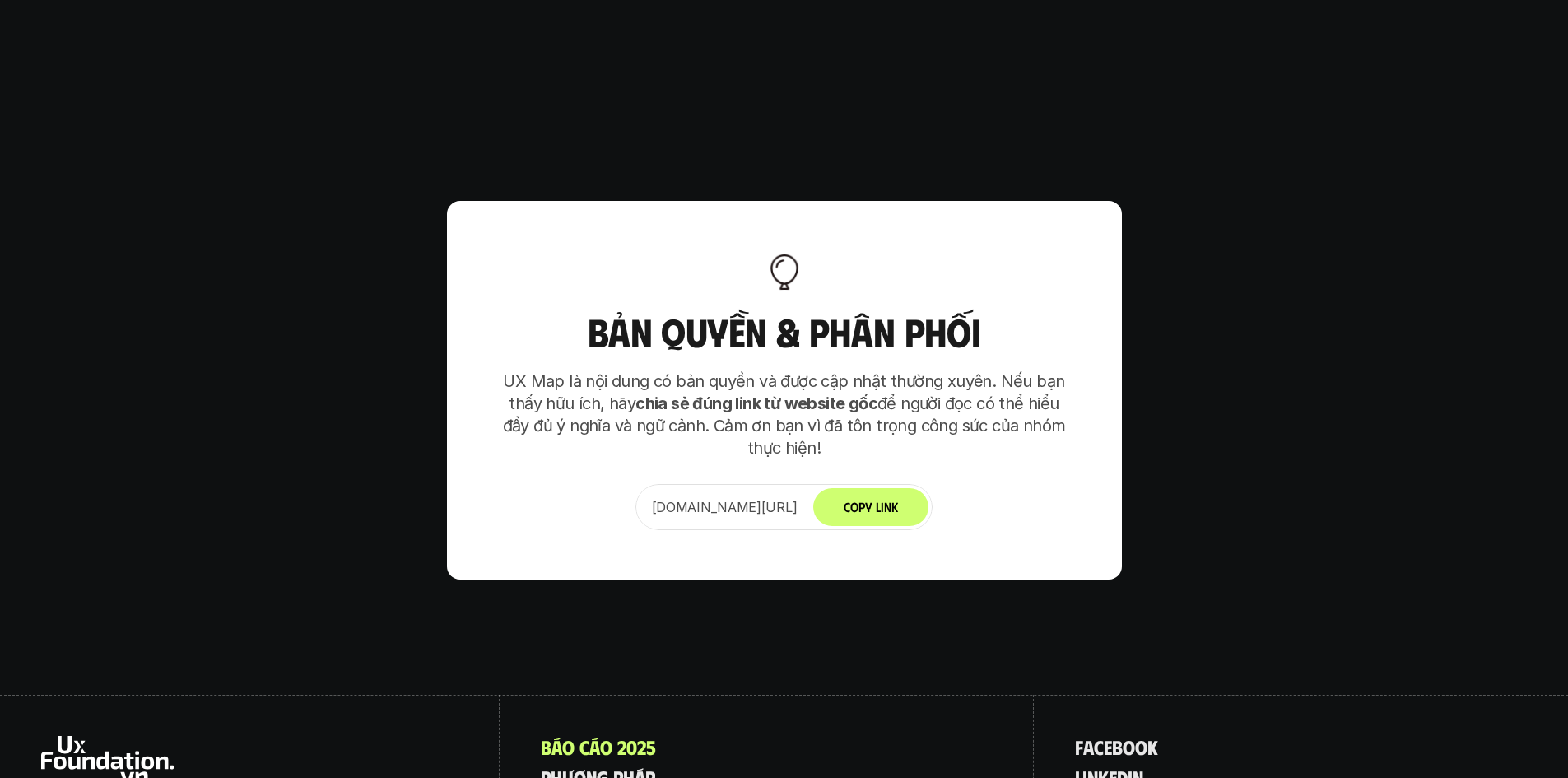
click at [694, 497] on p "[DOMAIN_NAME][URL]" at bounding box center [725, 507] width 146 height 20
click at [661, 370] on p "UX Map là nội dung có bản quyền và được cập nhật thường xuyên. Nếu bạn thấy hữu…" at bounding box center [785, 414] width 577 height 89
drag, startPoint x: 529, startPoint y: 300, endPoint x: 853, endPoint y: 307, distance: 324.1
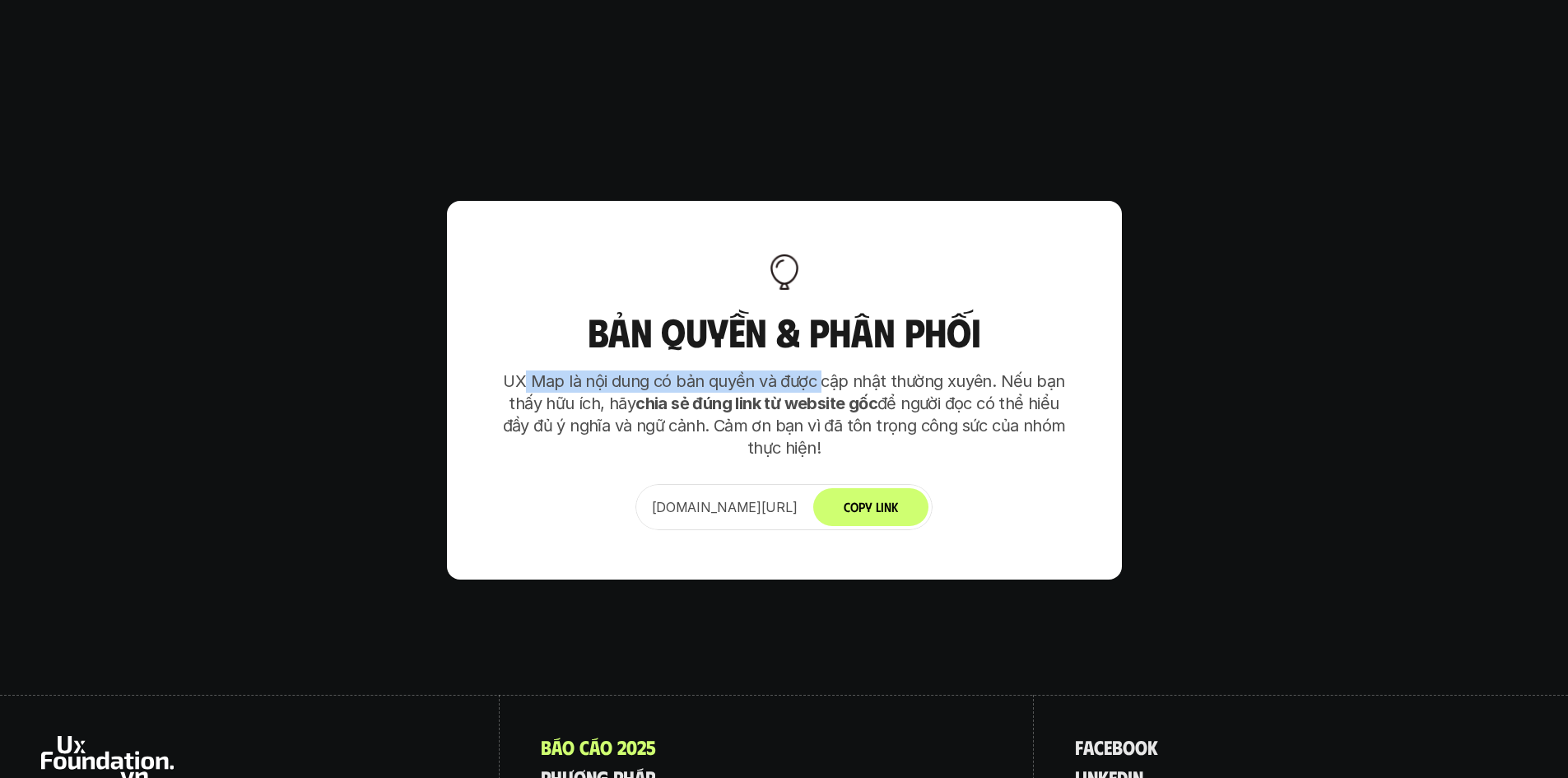
click at [825, 370] on p "UX Map là nội dung có bản quyền và được cập nhật thường xuyên. Nếu bạn thấy hữu…" at bounding box center [785, 414] width 577 height 89
click at [909, 370] on p "UX Map là nội dung có bản quyền và được cập nhật thường xuyên. Nếu bạn thấy hữu…" at bounding box center [785, 414] width 577 height 89
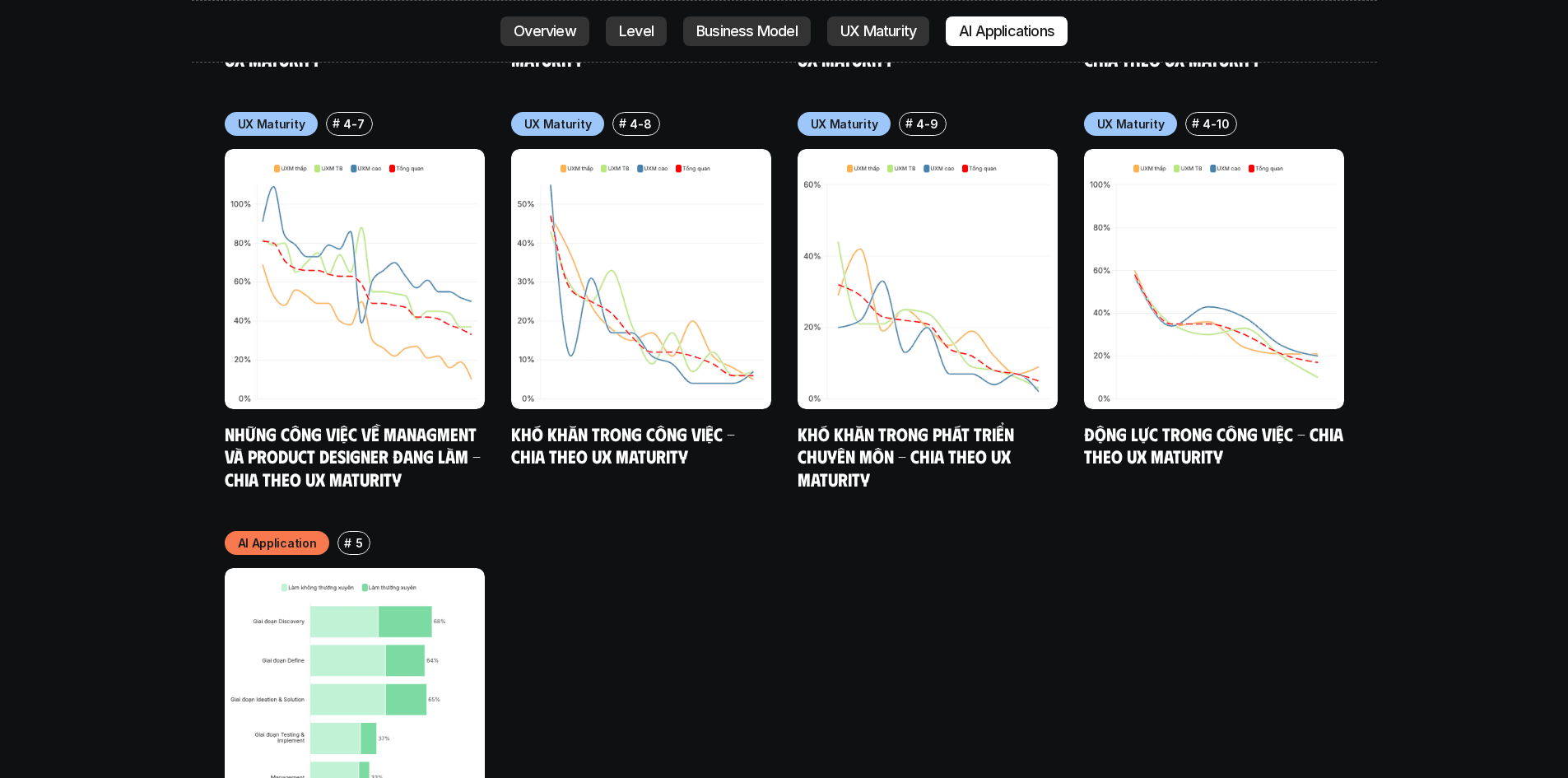
scroll to position [8641, 0]
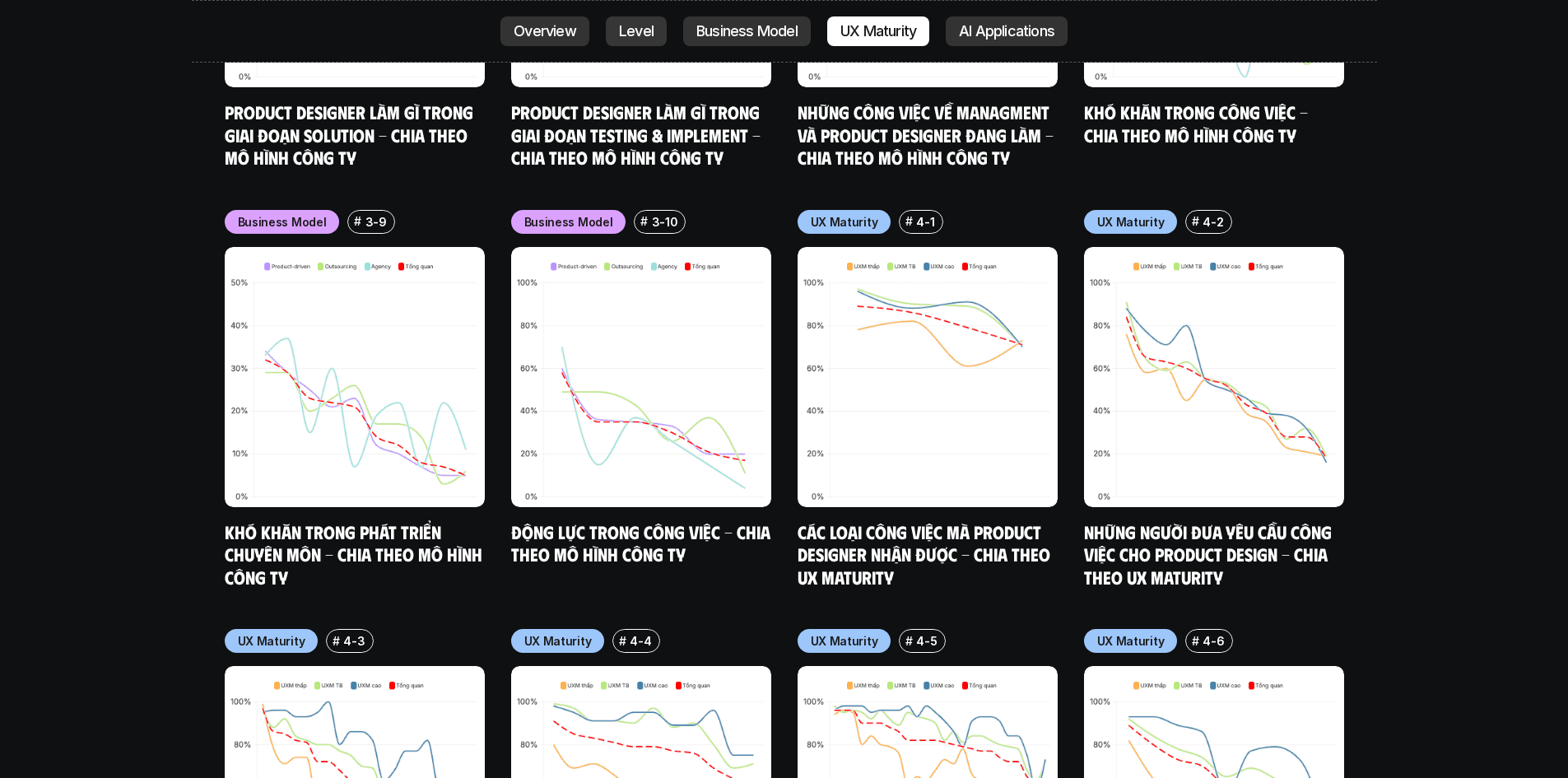
click at [633, 25] on p "Level" at bounding box center [636, 30] width 35 height 16
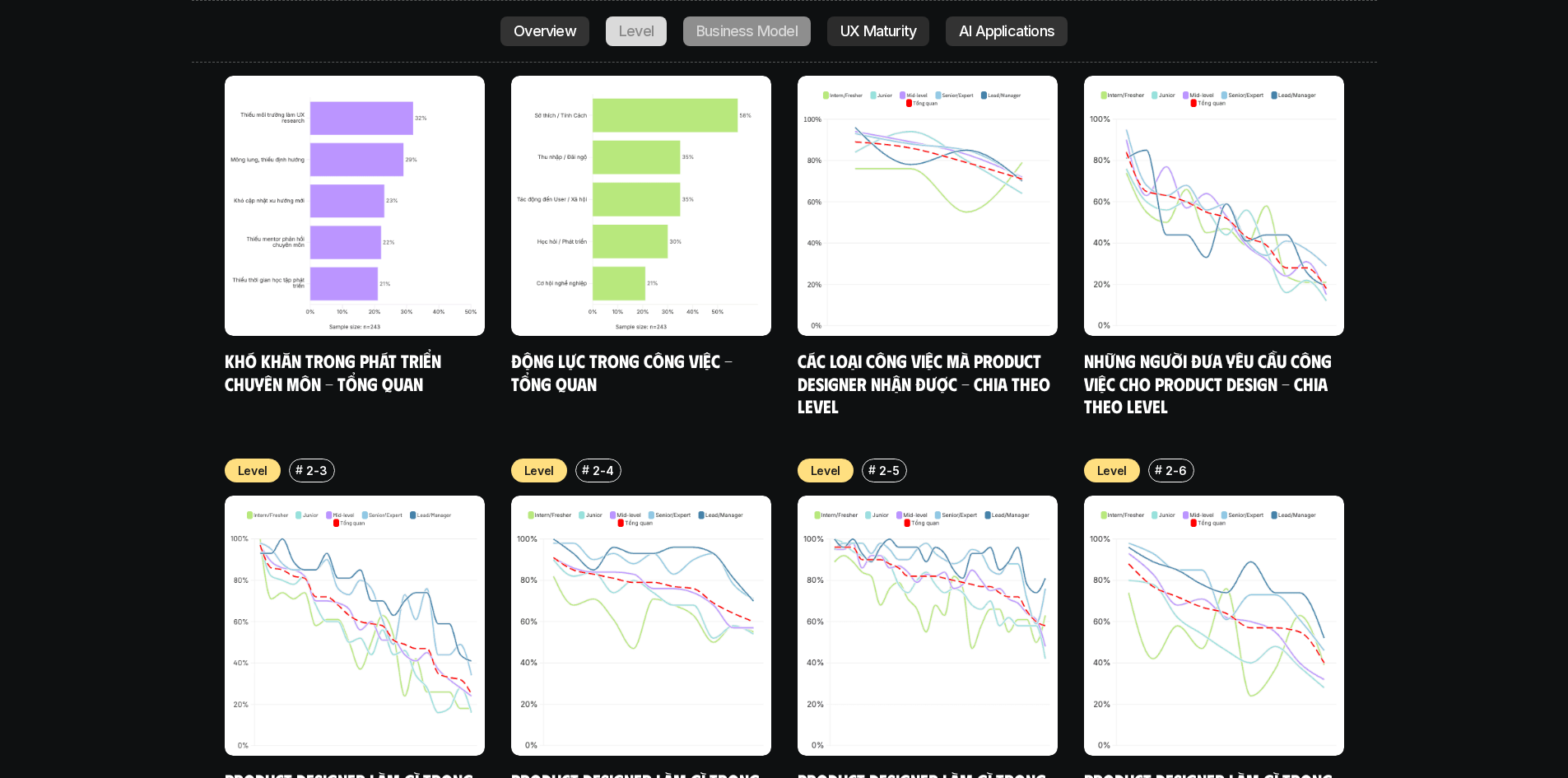
scroll to position [5697, 0]
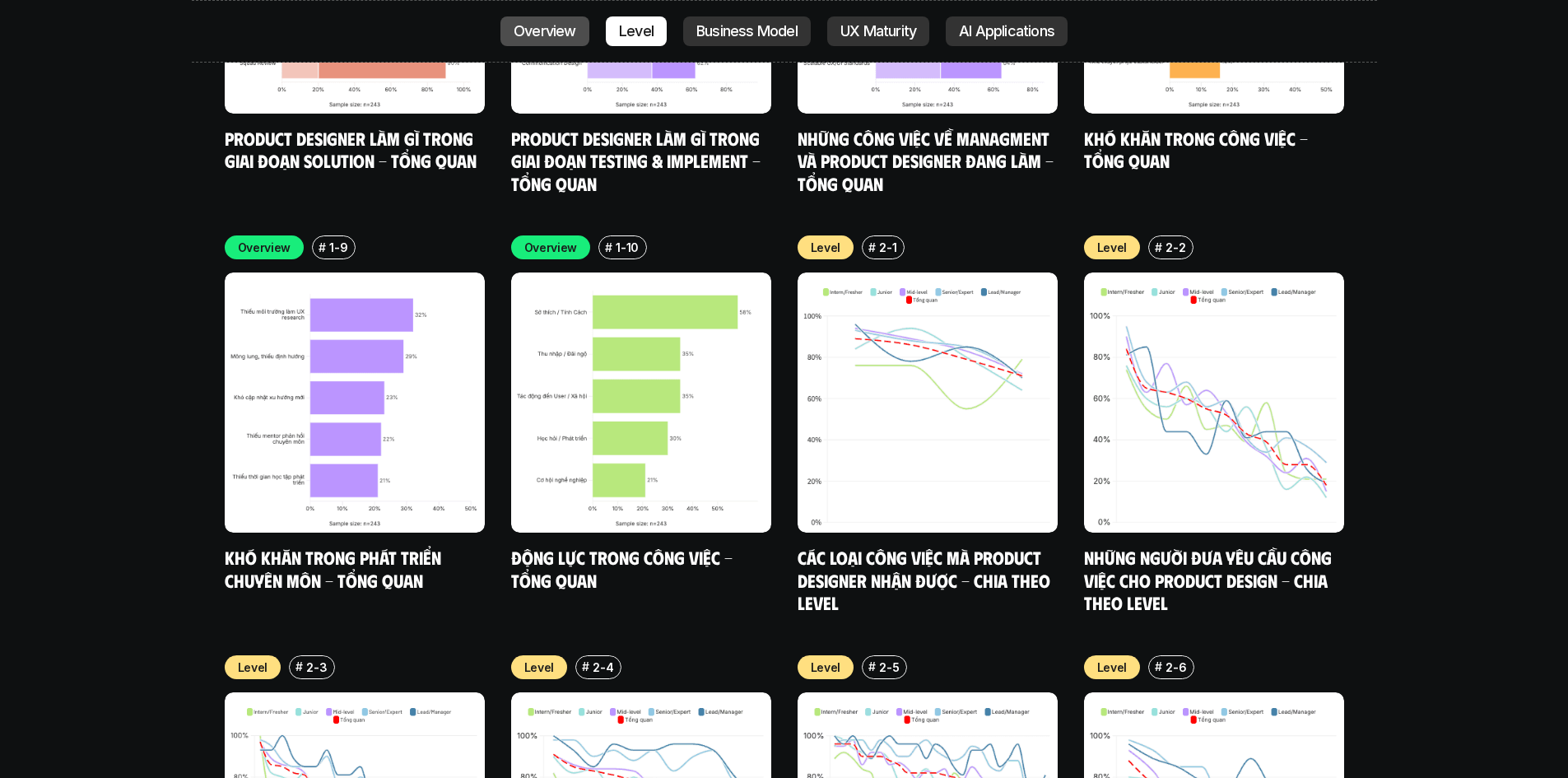
click at [554, 37] on p "Overview" at bounding box center [545, 30] width 62 height 16
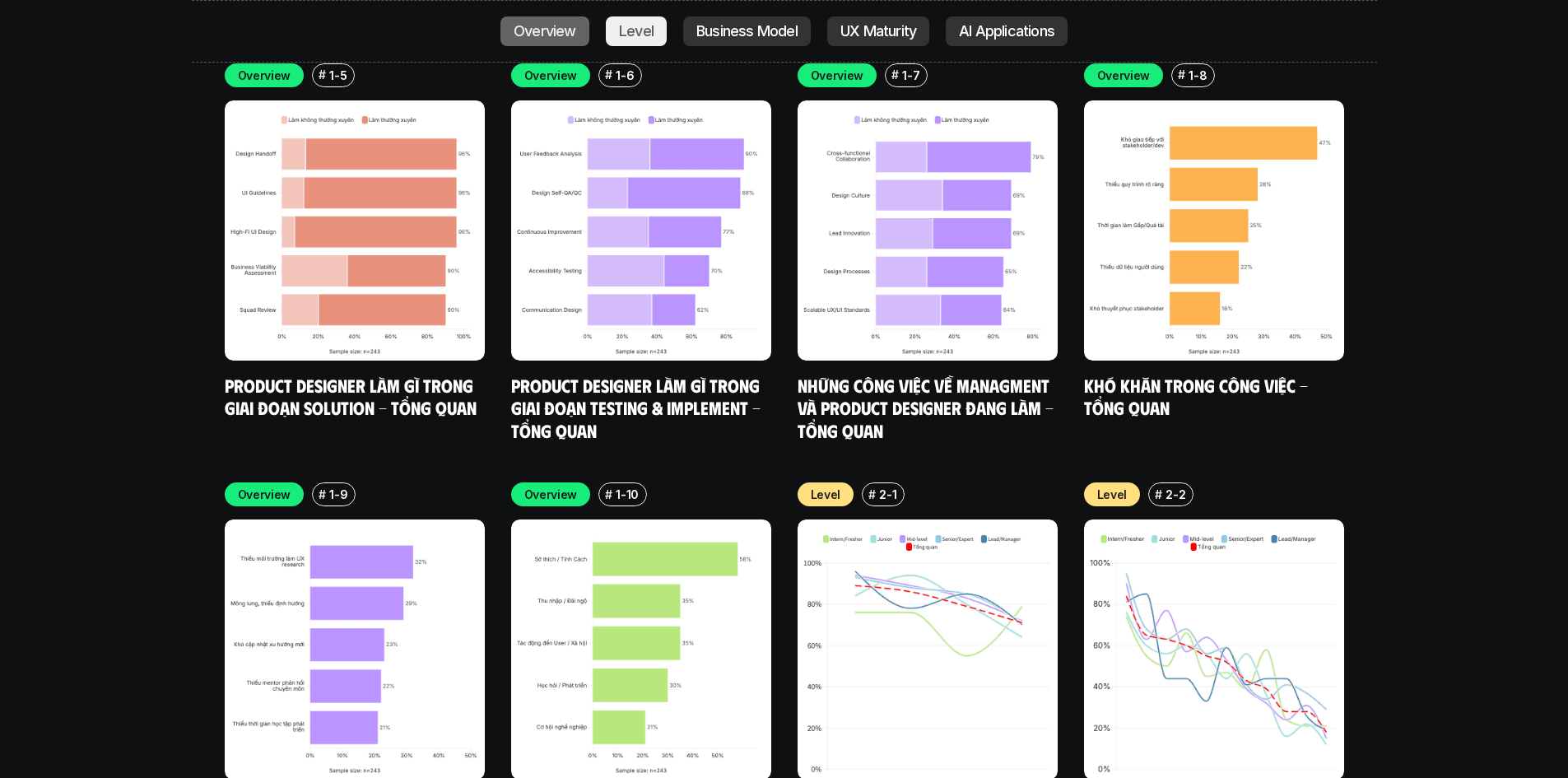
scroll to position [5418, 0]
